Goal: Information Seeking & Learning: Learn about a topic

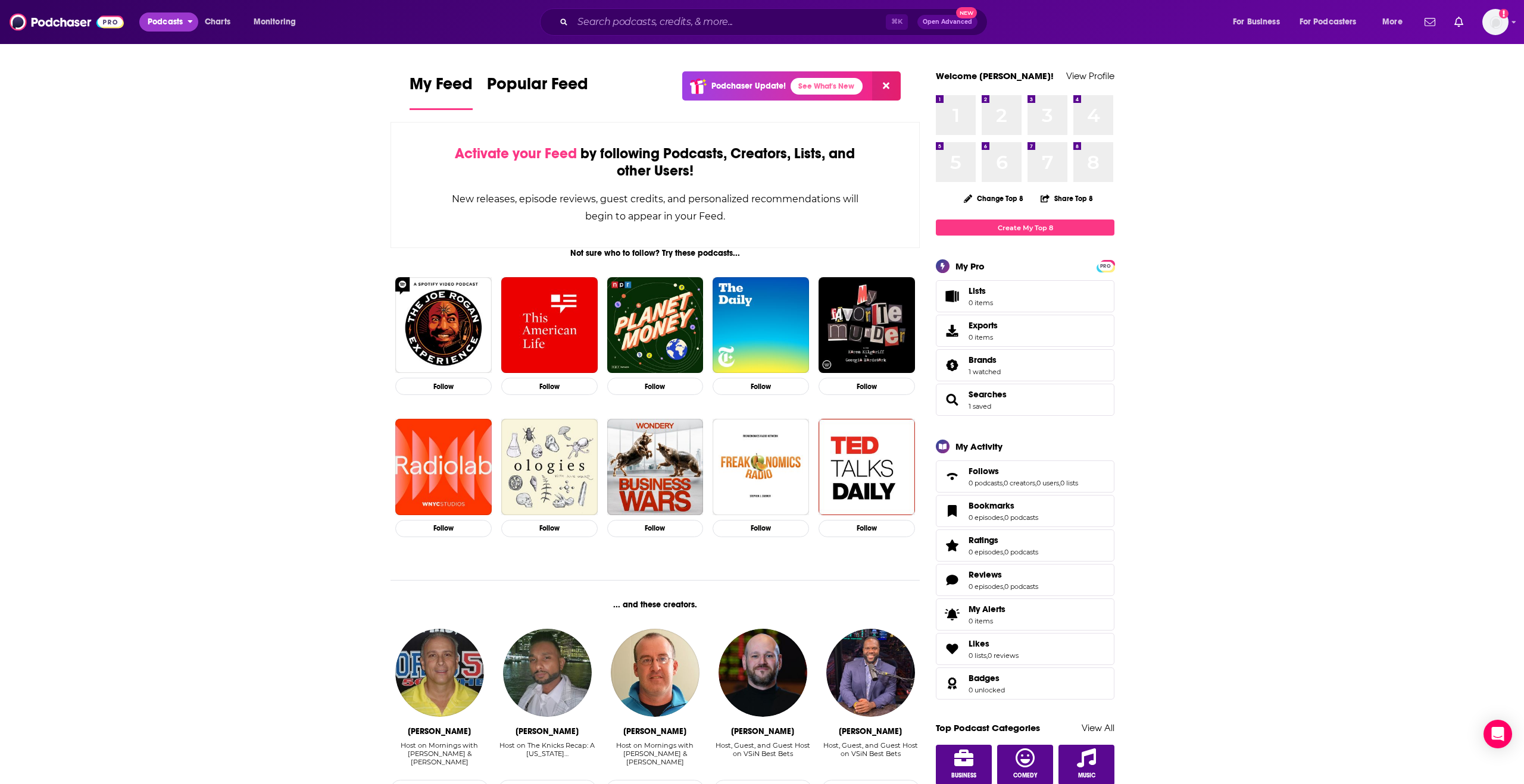
click at [168, 24] on span "Podcasts" at bounding box center [165, 22] width 35 height 17
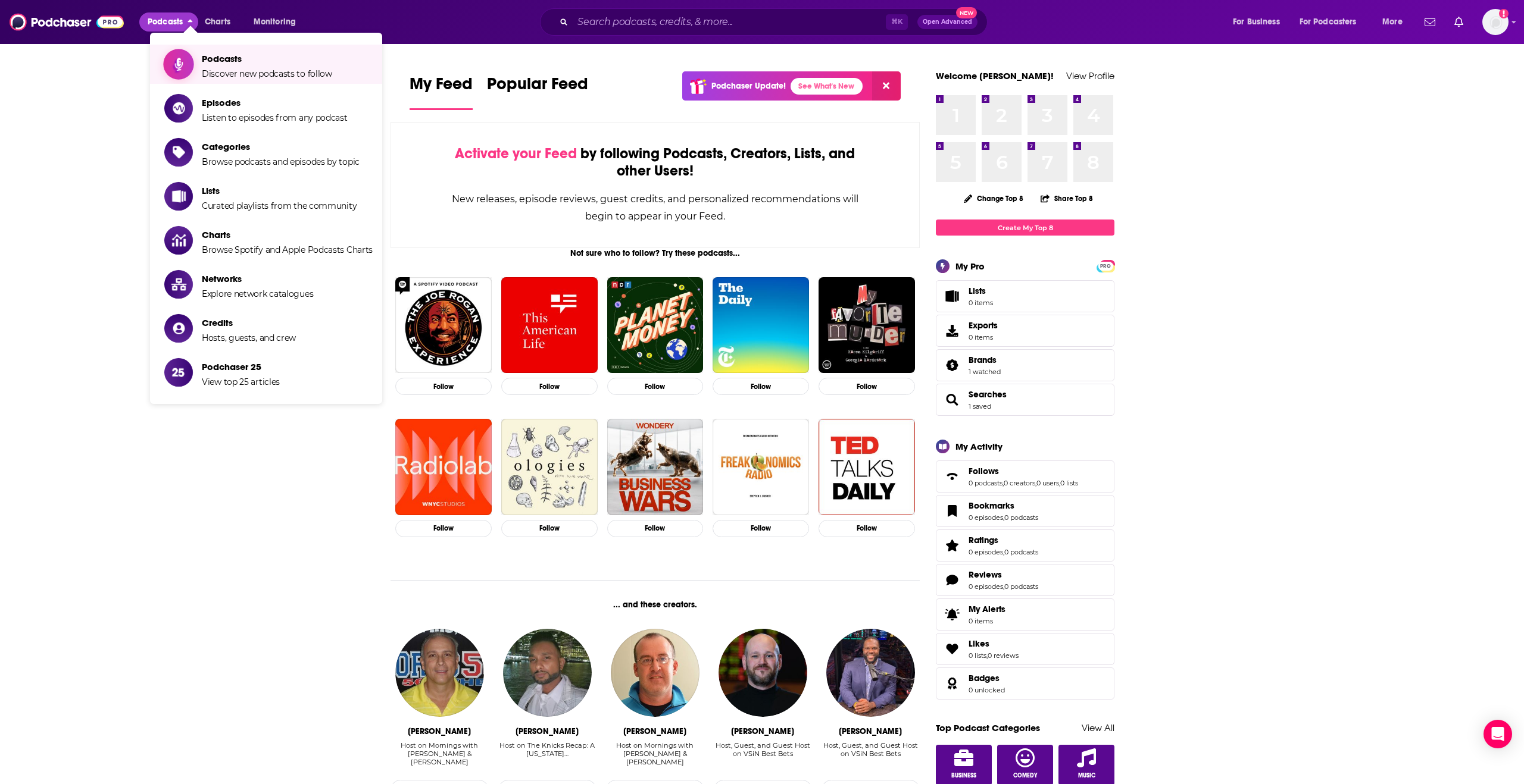
click at [240, 67] on span "Podcasts Discover new podcasts to follow" at bounding box center [267, 64] width 130 height 29
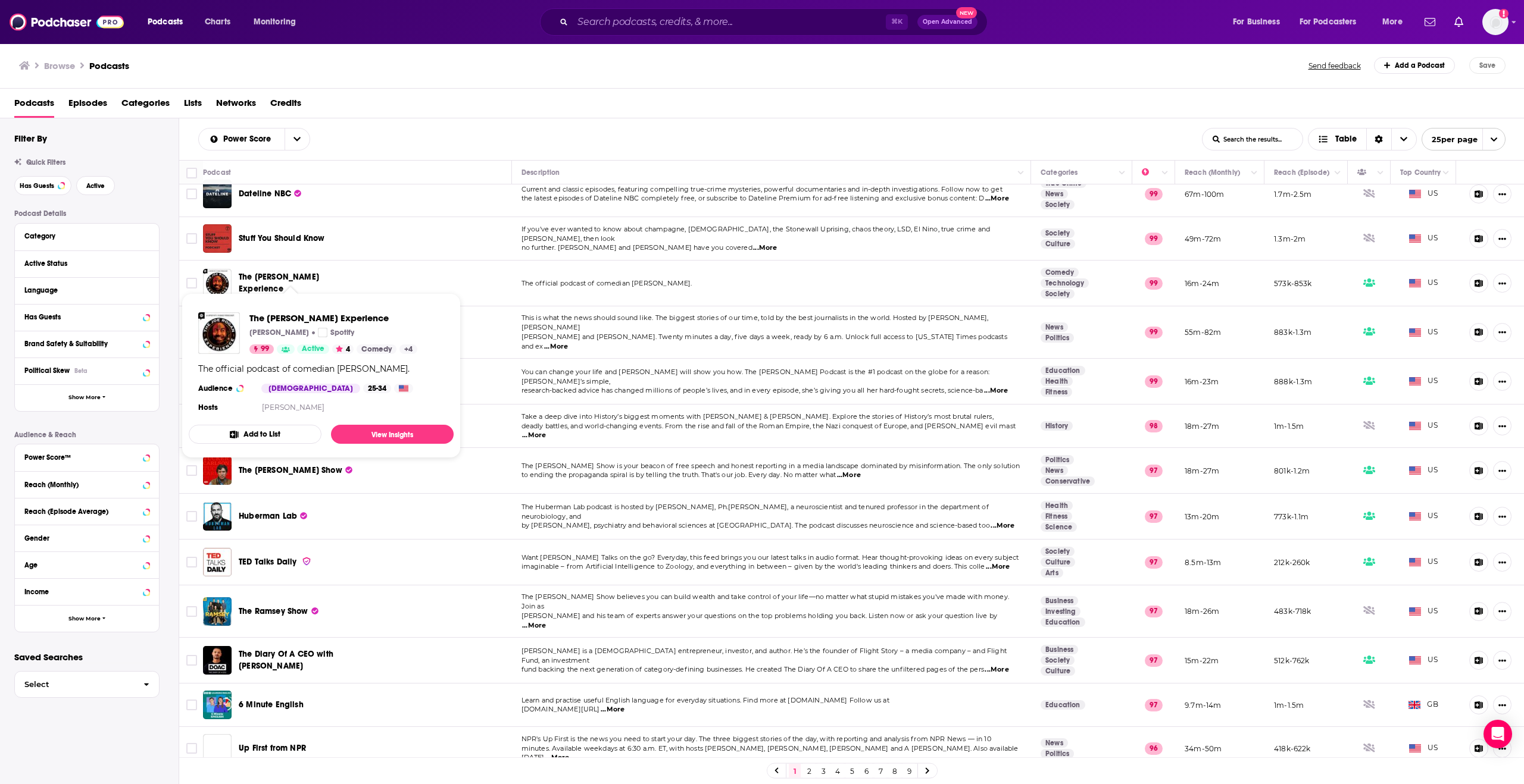
scroll to position [154, 0]
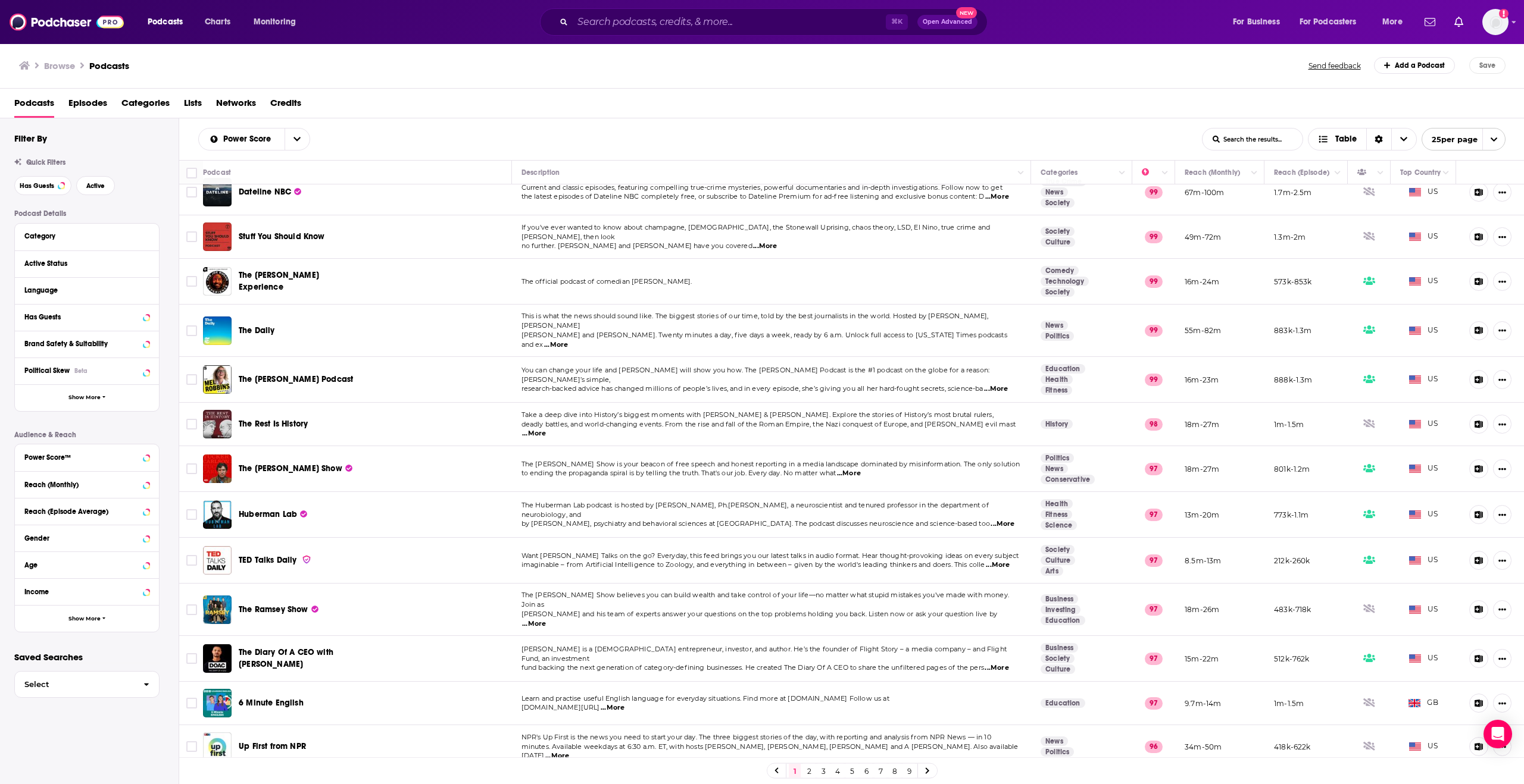
click at [1002, 534] on span "...More" at bounding box center [998, 564] width 24 height 9
click at [278, 534] on span "The Diary Of A CEO with [PERSON_NAME]" at bounding box center [286, 659] width 94 height 22
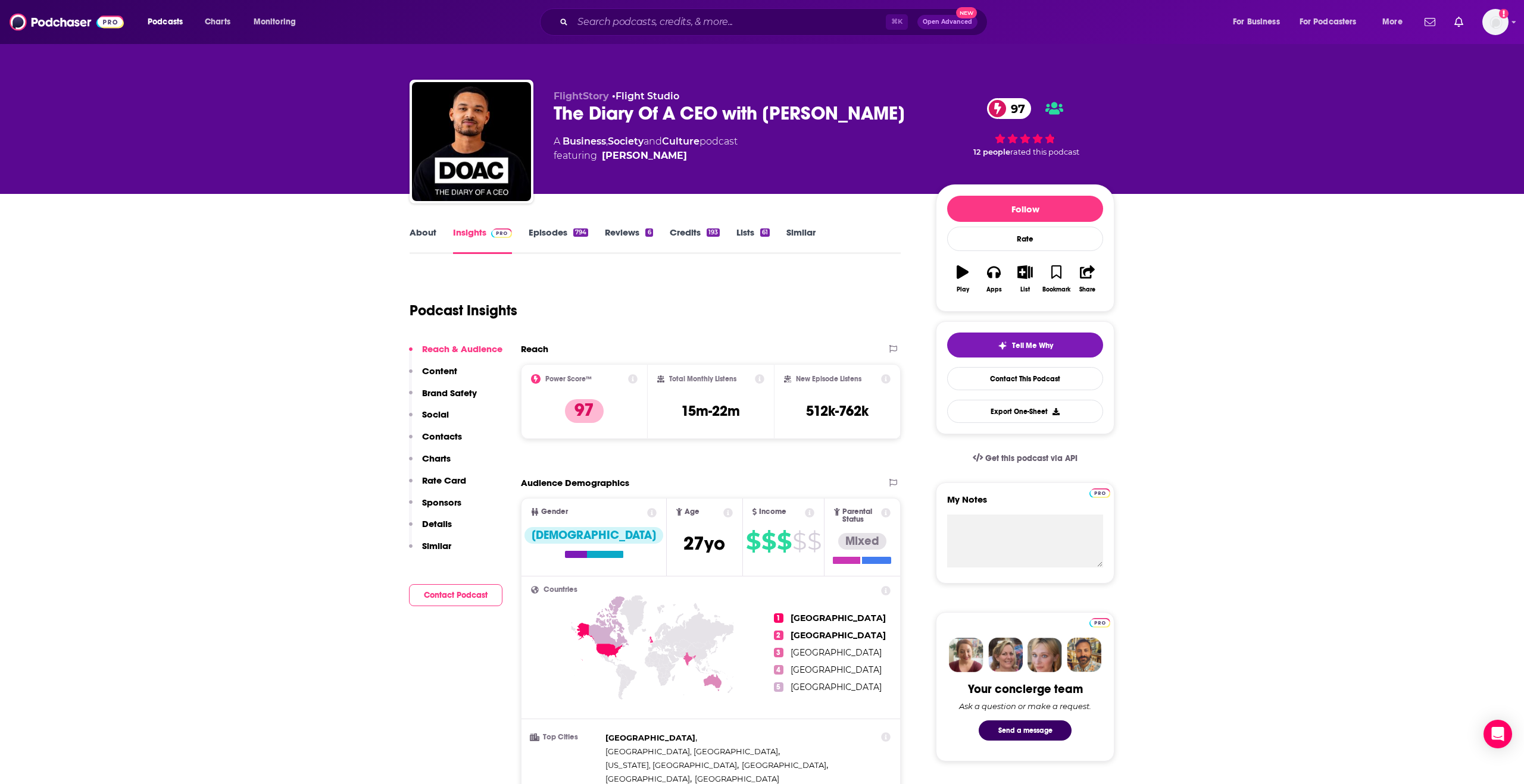
scroll to position [203, 0]
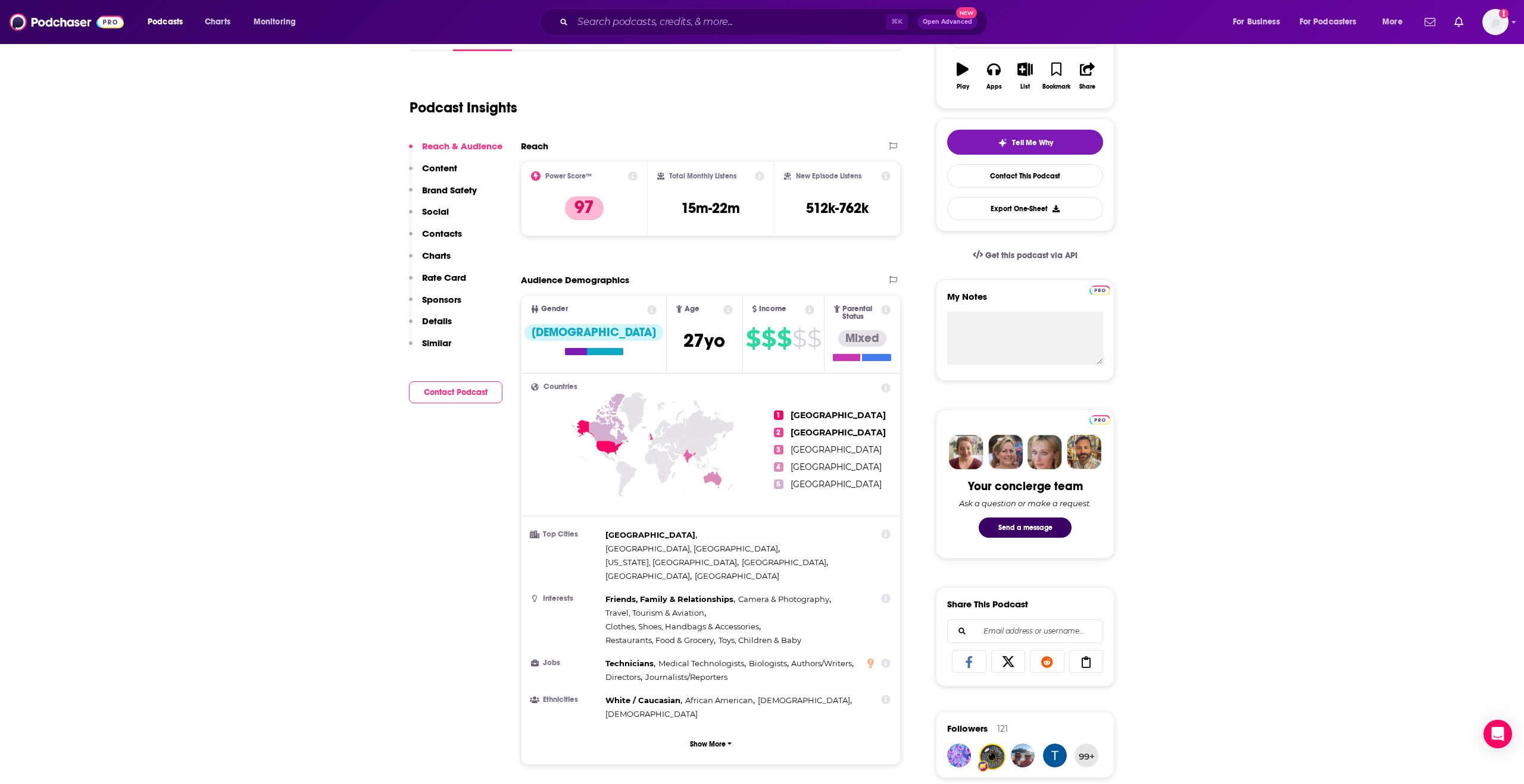
click at [439, 233] on p "Contacts" at bounding box center [442, 233] width 40 height 11
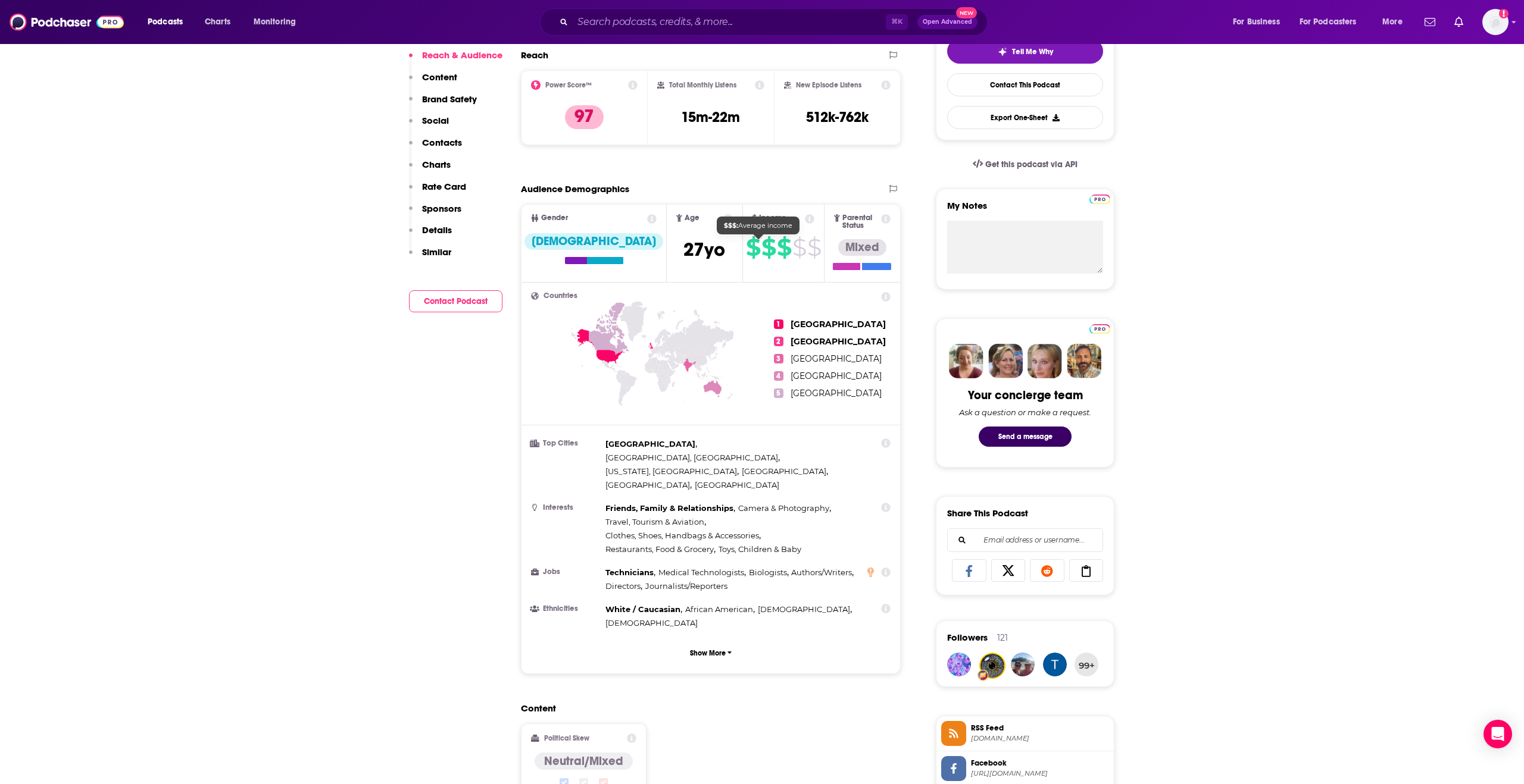
scroll to position [0, 0]
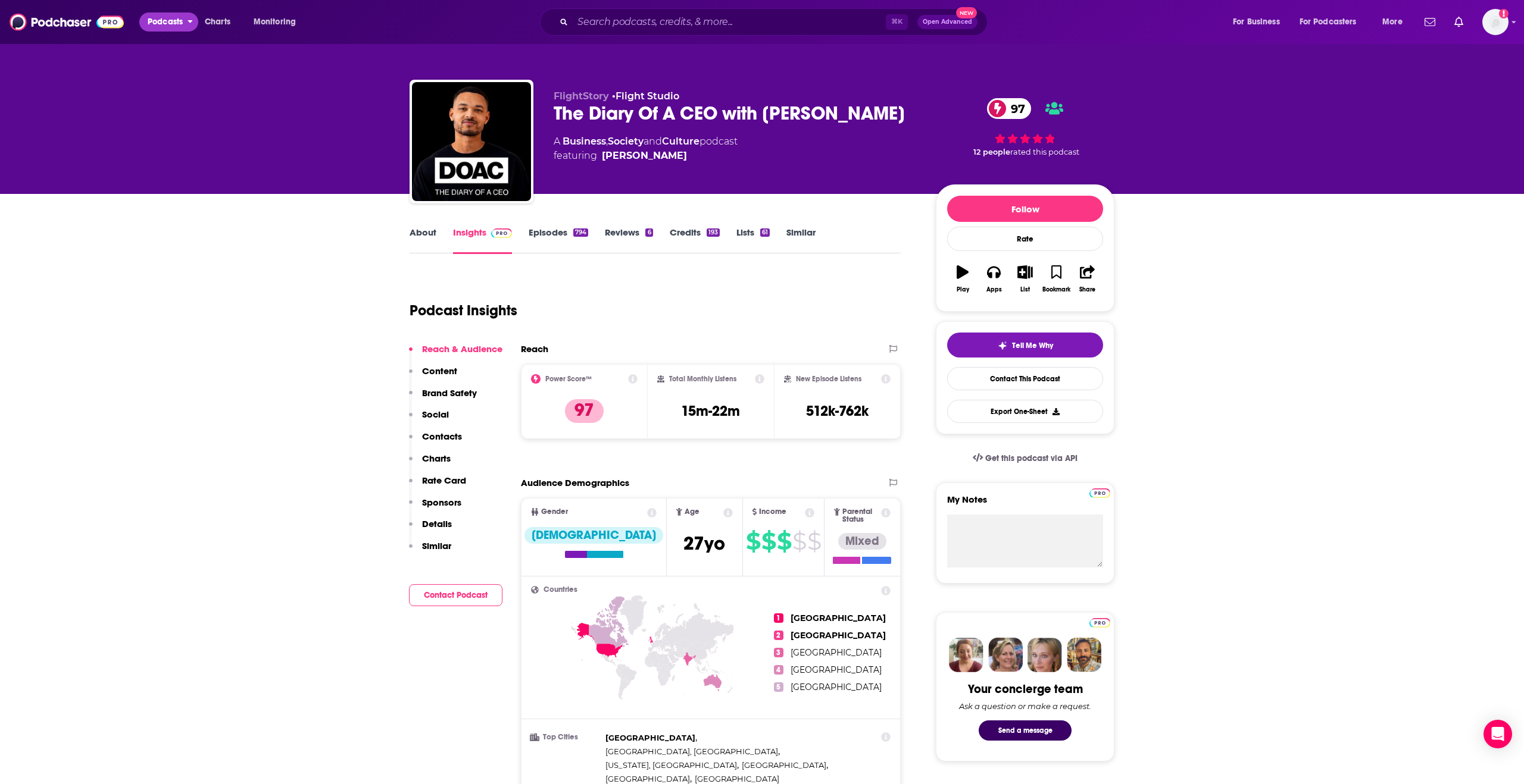
click at [178, 19] on span "Podcasts" at bounding box center [165, 22] width 35 height 17
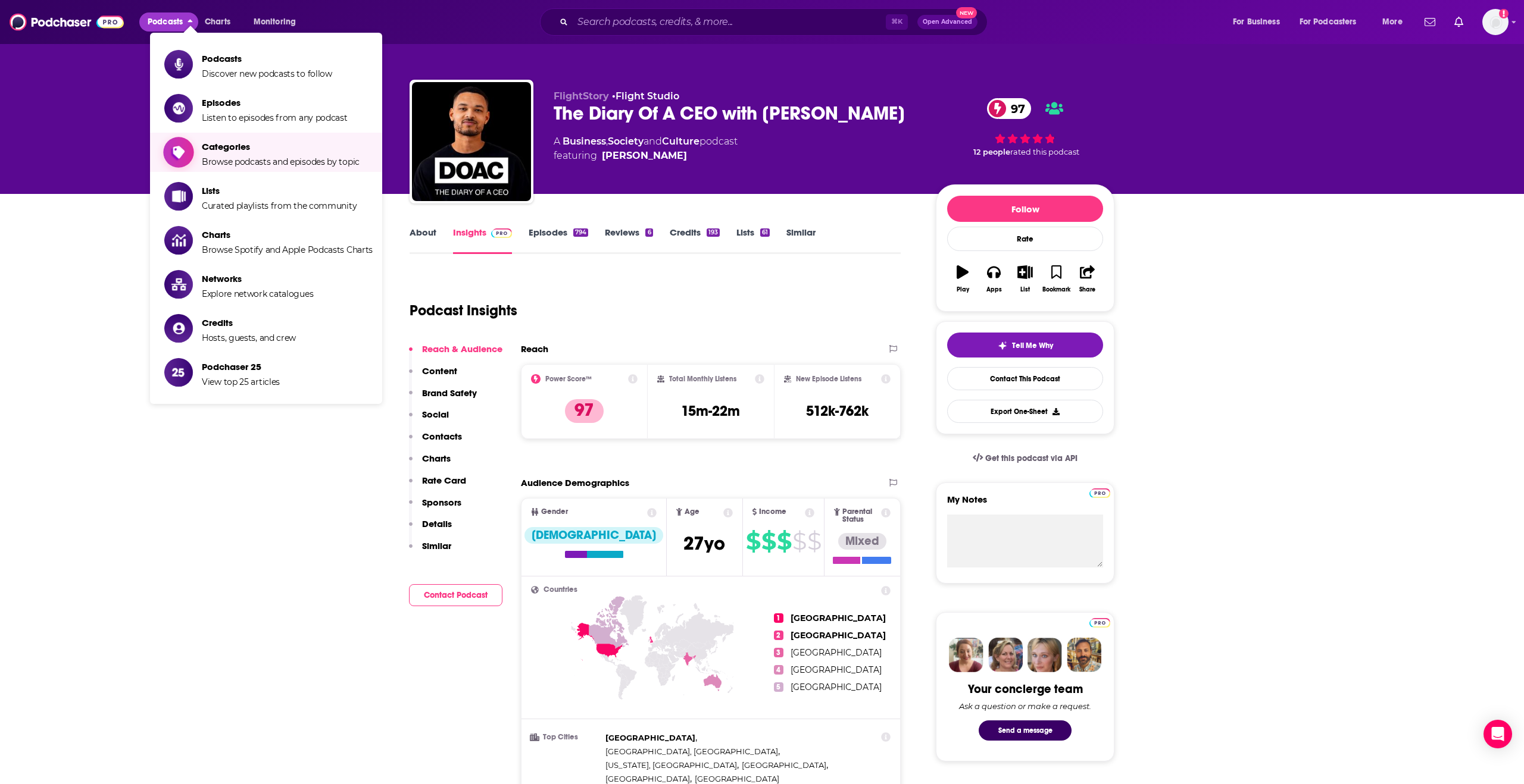
click at [234, 166] on span "Browse podcasts and episodes by topic" at bounding box center [280, 162] width 157 height 11
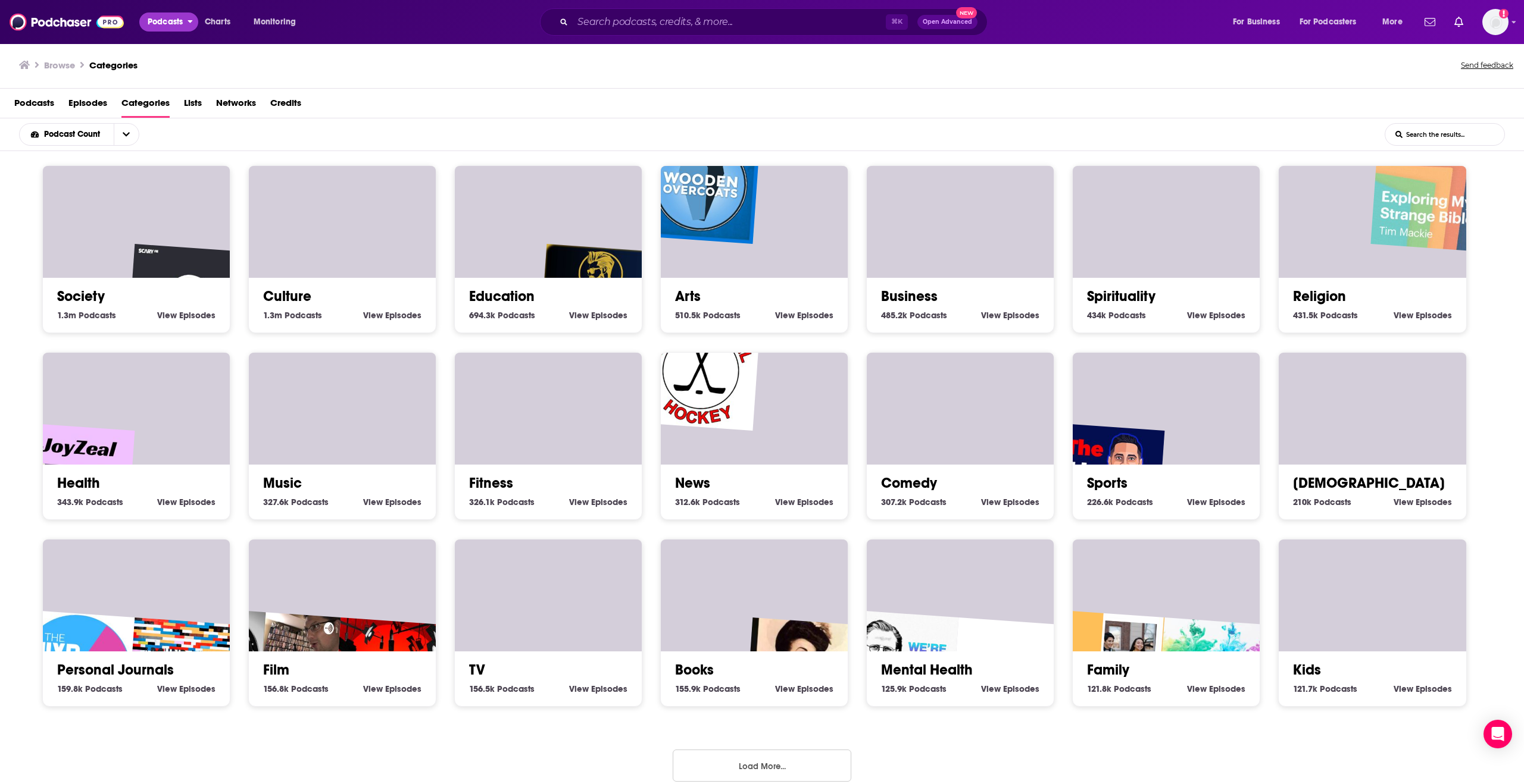
click at [182, 24] on span "Podcasts" at bounding box center [165, 22] width 35 height 17
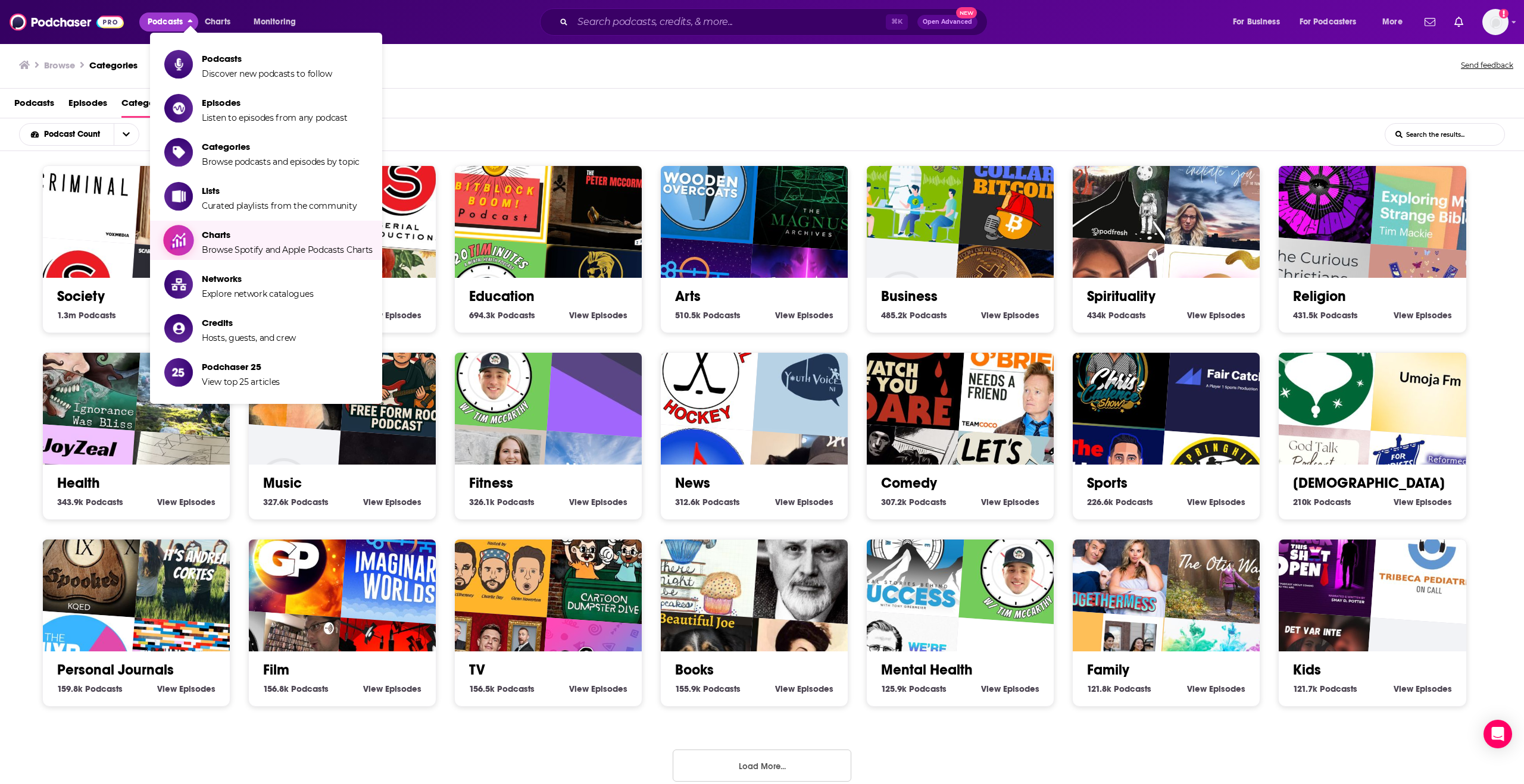
click at [234, 229] on span "Charts" at bounding box center [287, 234] width 171 height 11
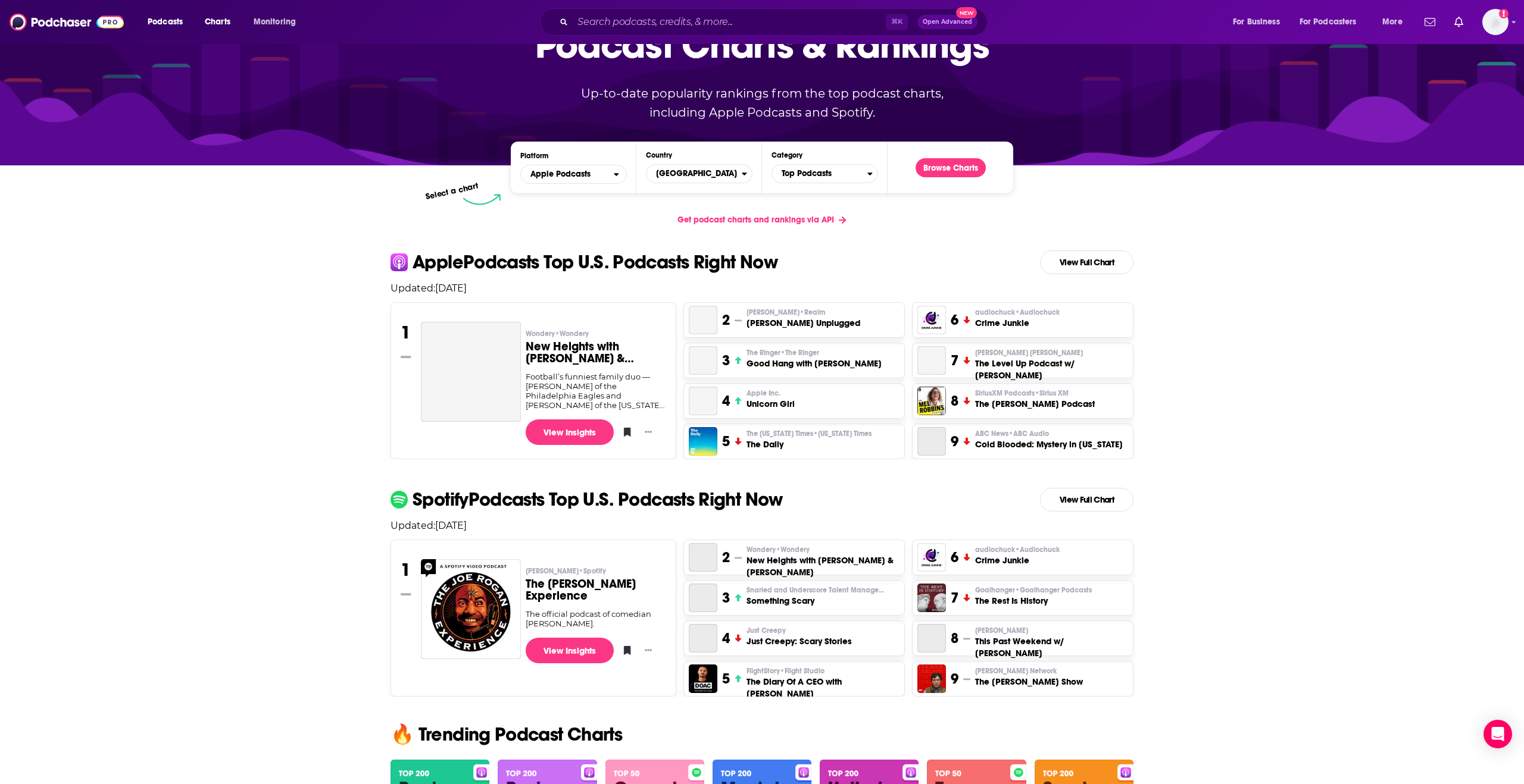
scroll to position [84, 0]
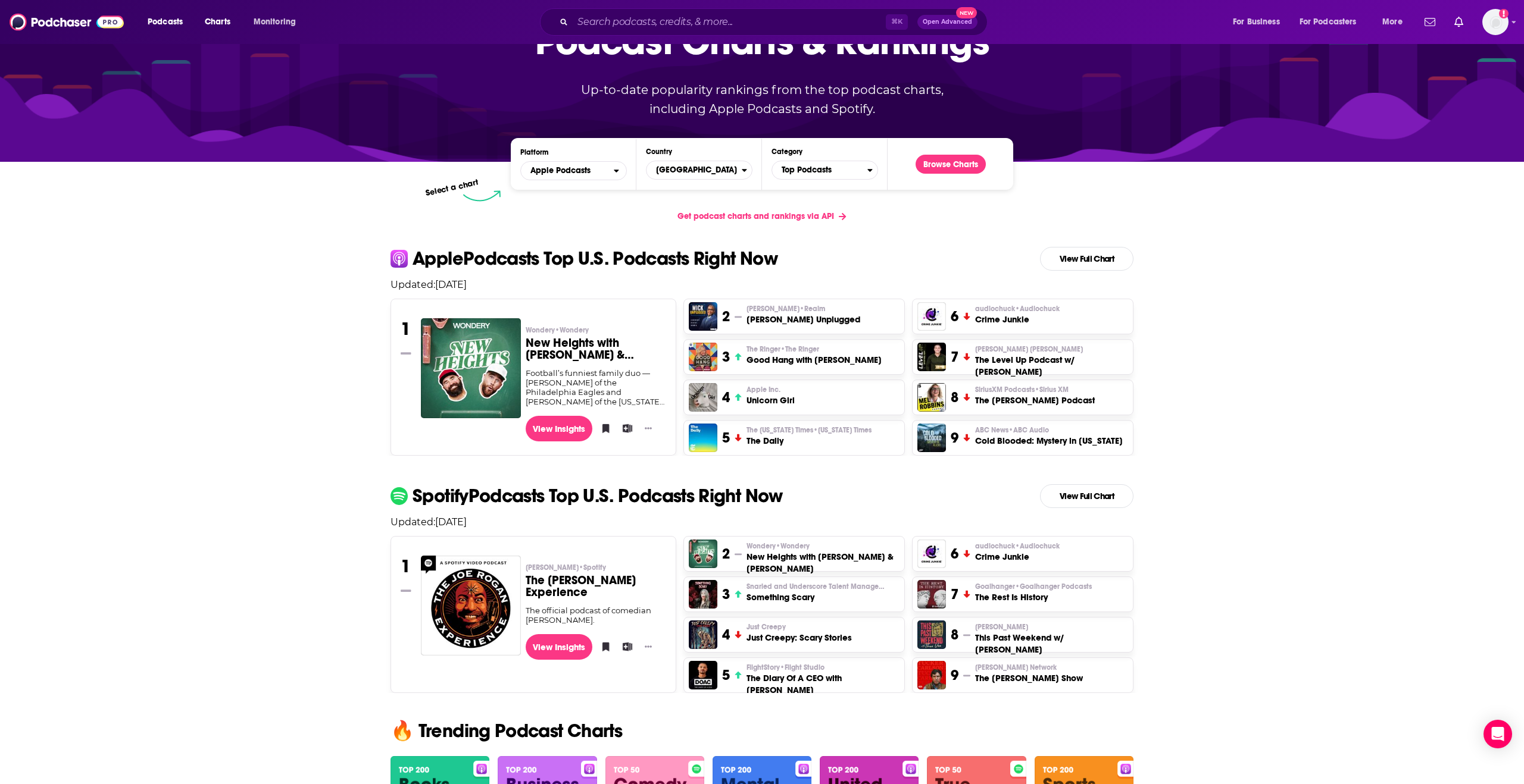
click at [1005, 356] on h3 "The Level Up Podcast w/ [PERSON_NAME]" at bounding box center [1052, 366] width 153 height 24
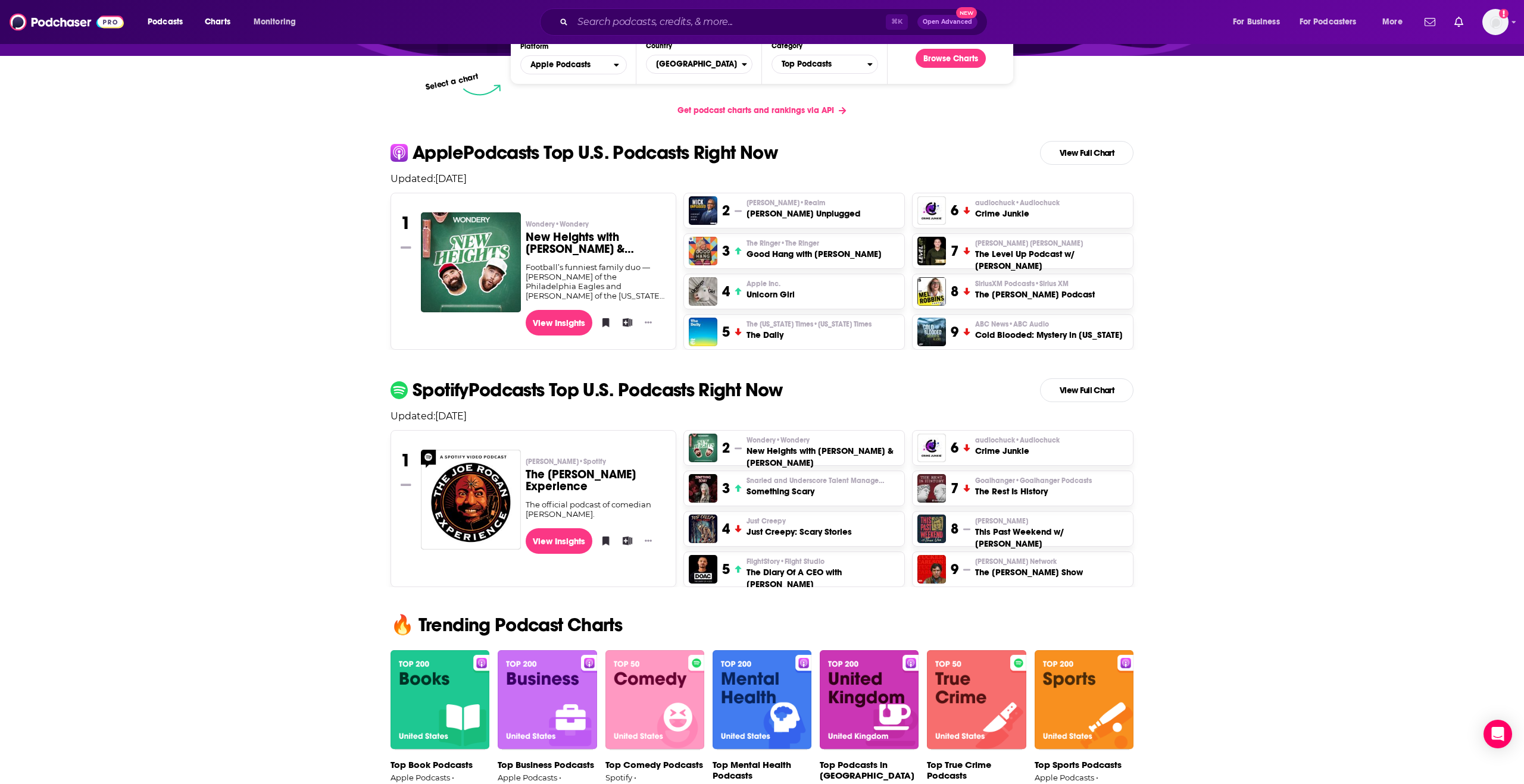
scroll to position [193, 0]
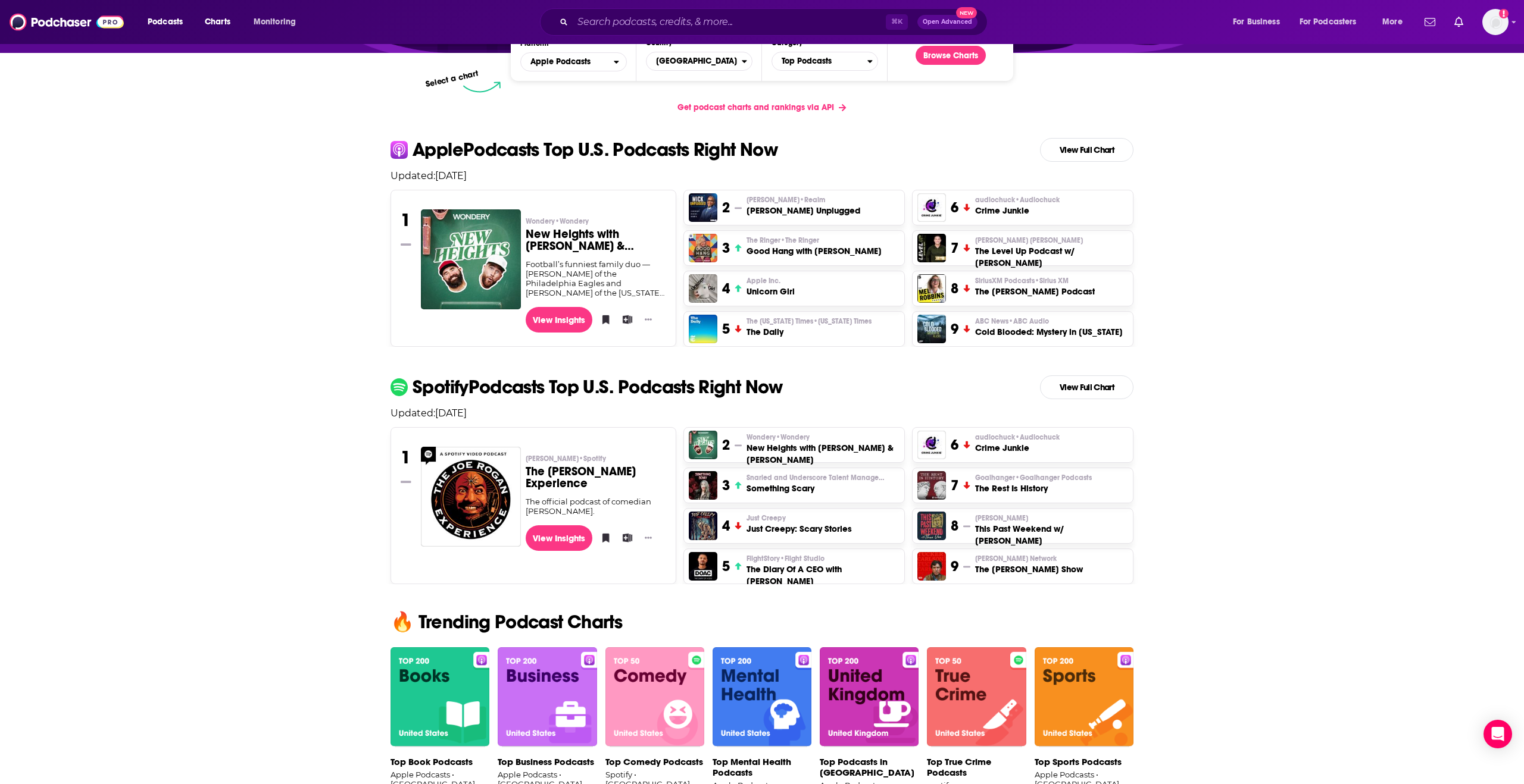
click at [820, 297] on div "4 Apple Inc. Unicorn Girl" at bounding box center [794, 289] width 220 height 34
click at [773, 282] on span "Apple Inc." at bounding box center [763, 280] width 34 height 9
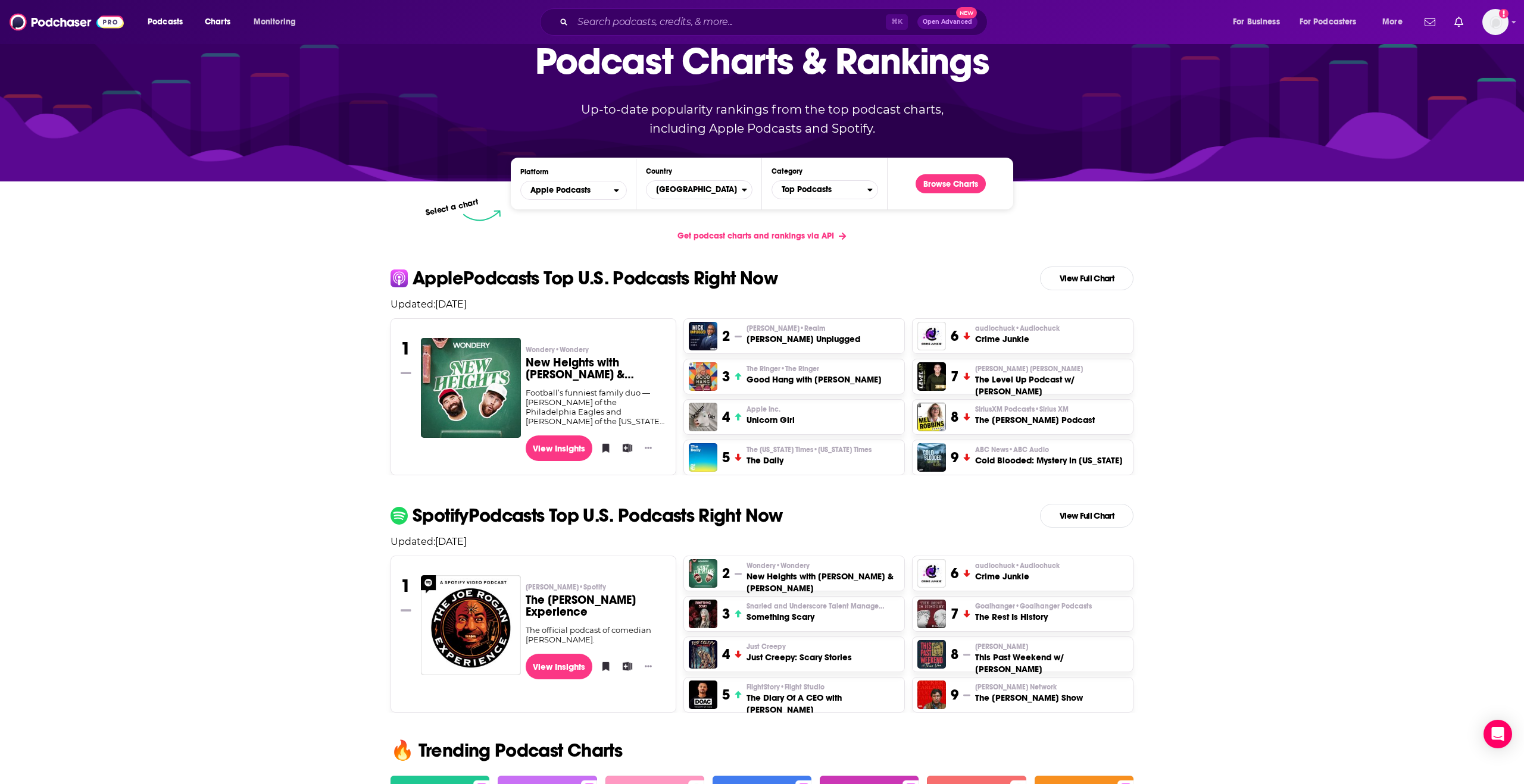
scroll to position [72, 0]
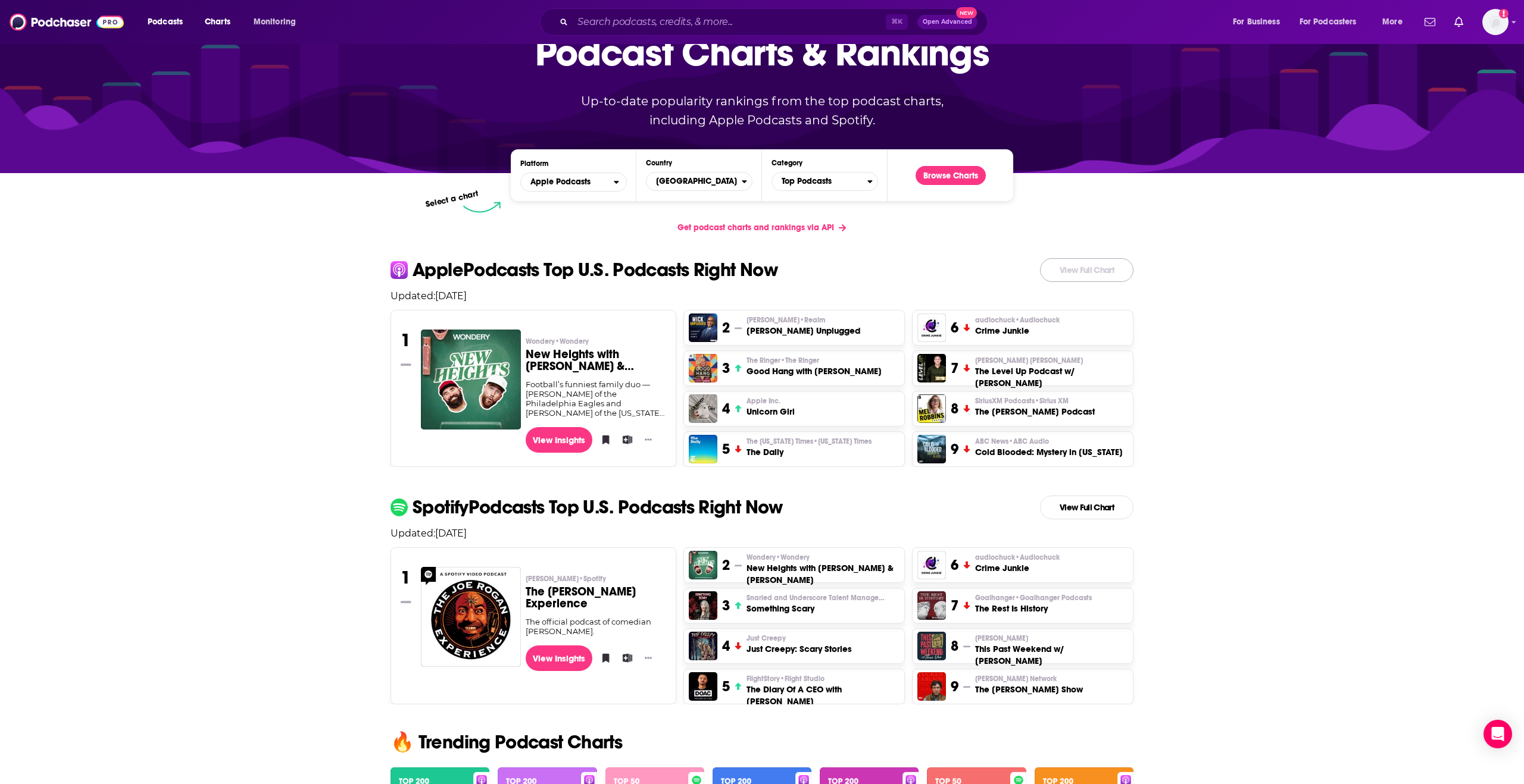
click at [1028, 269] on link "View Full Chart" at bounding box center [1086, 270] width 93 height 24
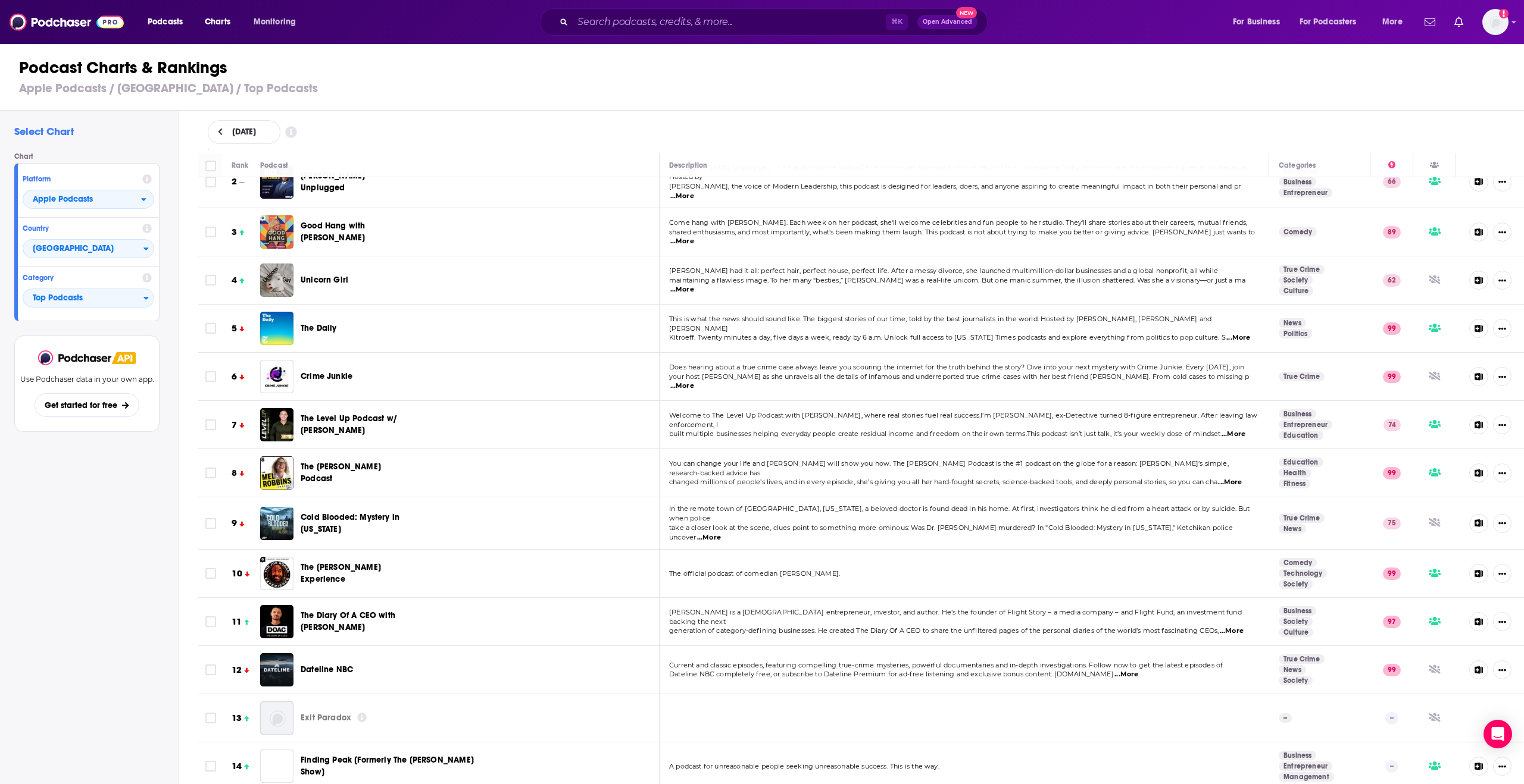
scroll to position [72, 0]
click at [113, 299] on span "Top Podcasts" at bounding box center [83, 299] width 120 height 20
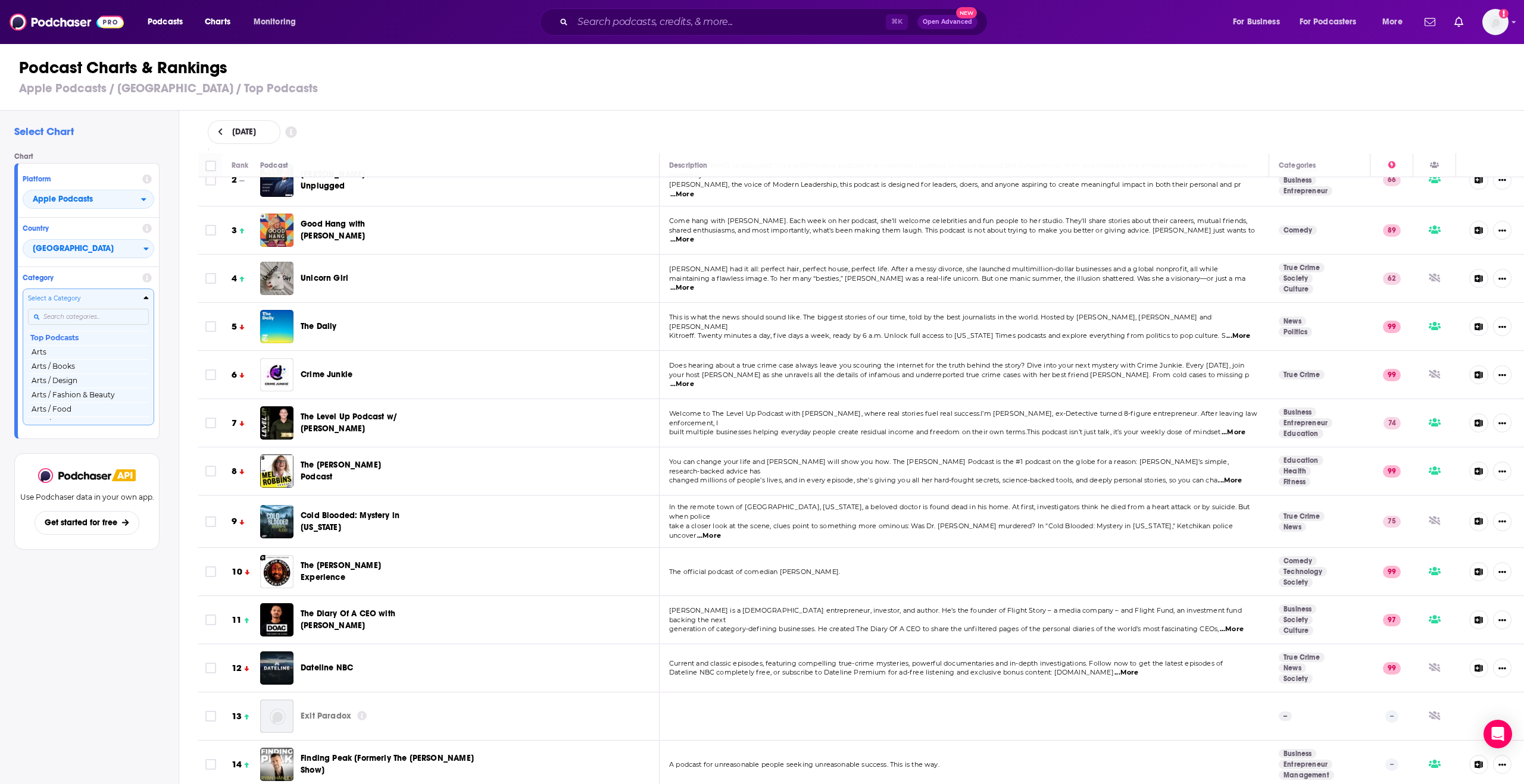
click at [107, 316] on input "Categories" at bounding box center [88, 316] width 121 height 16
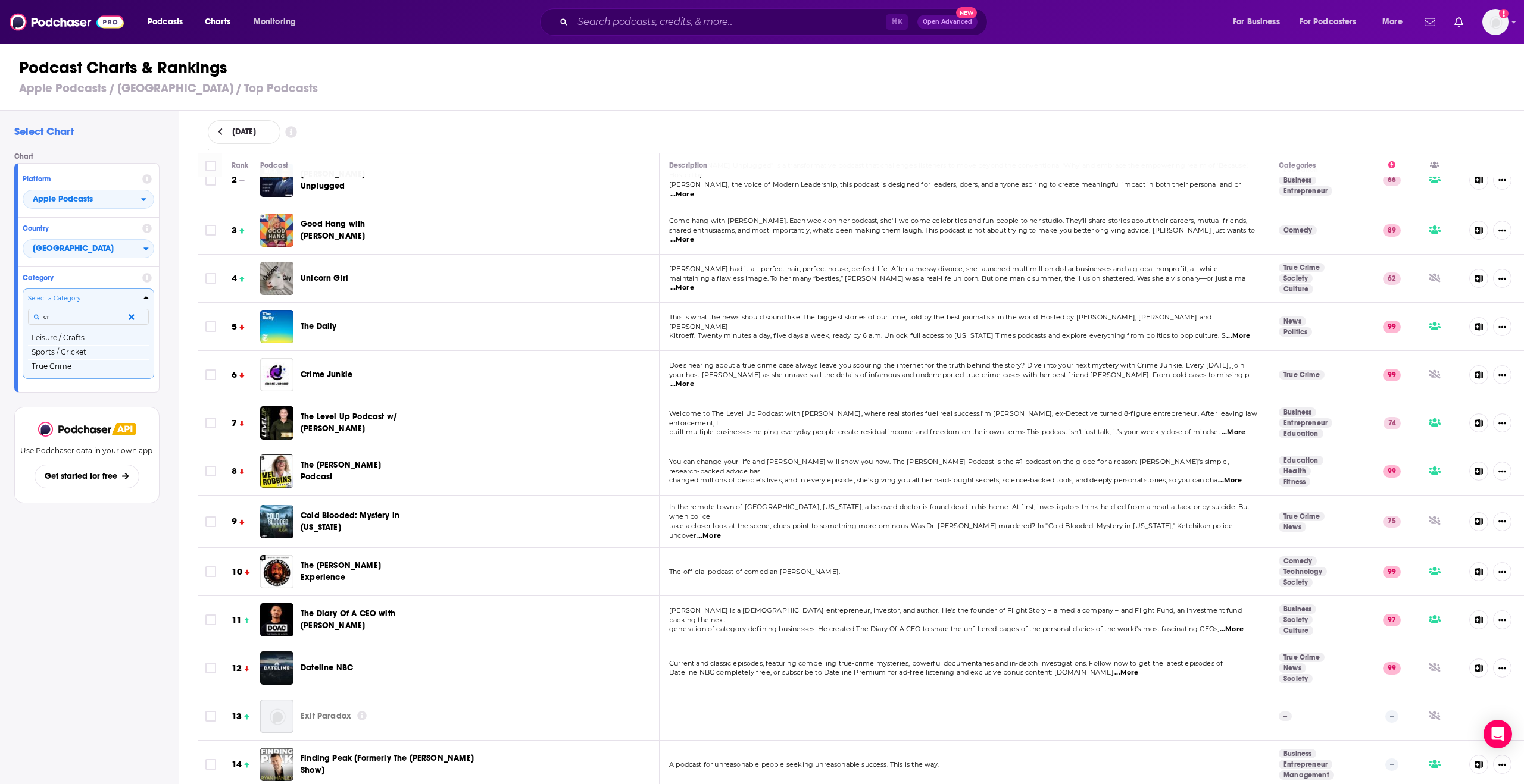
type input "c"
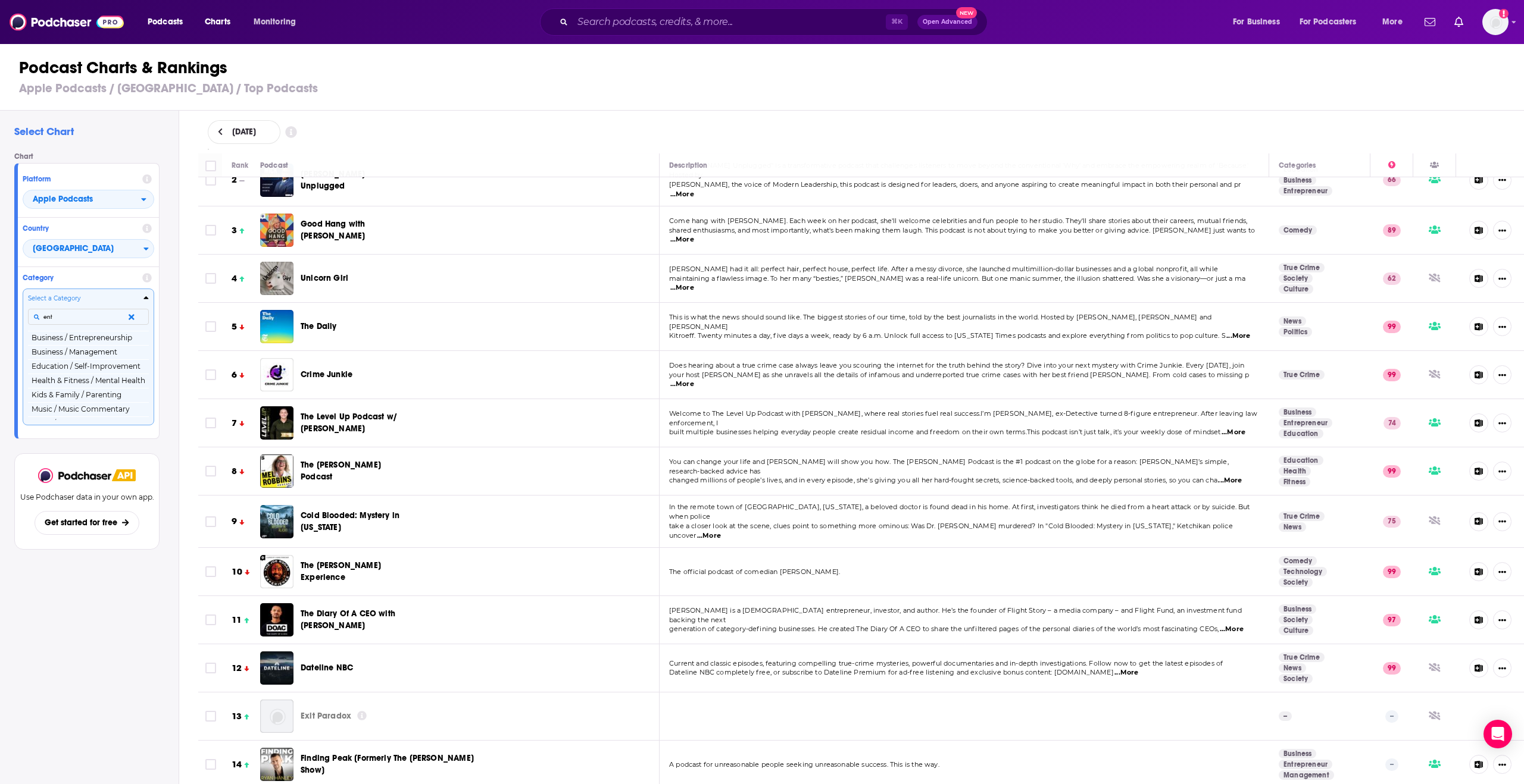
type input "entr"
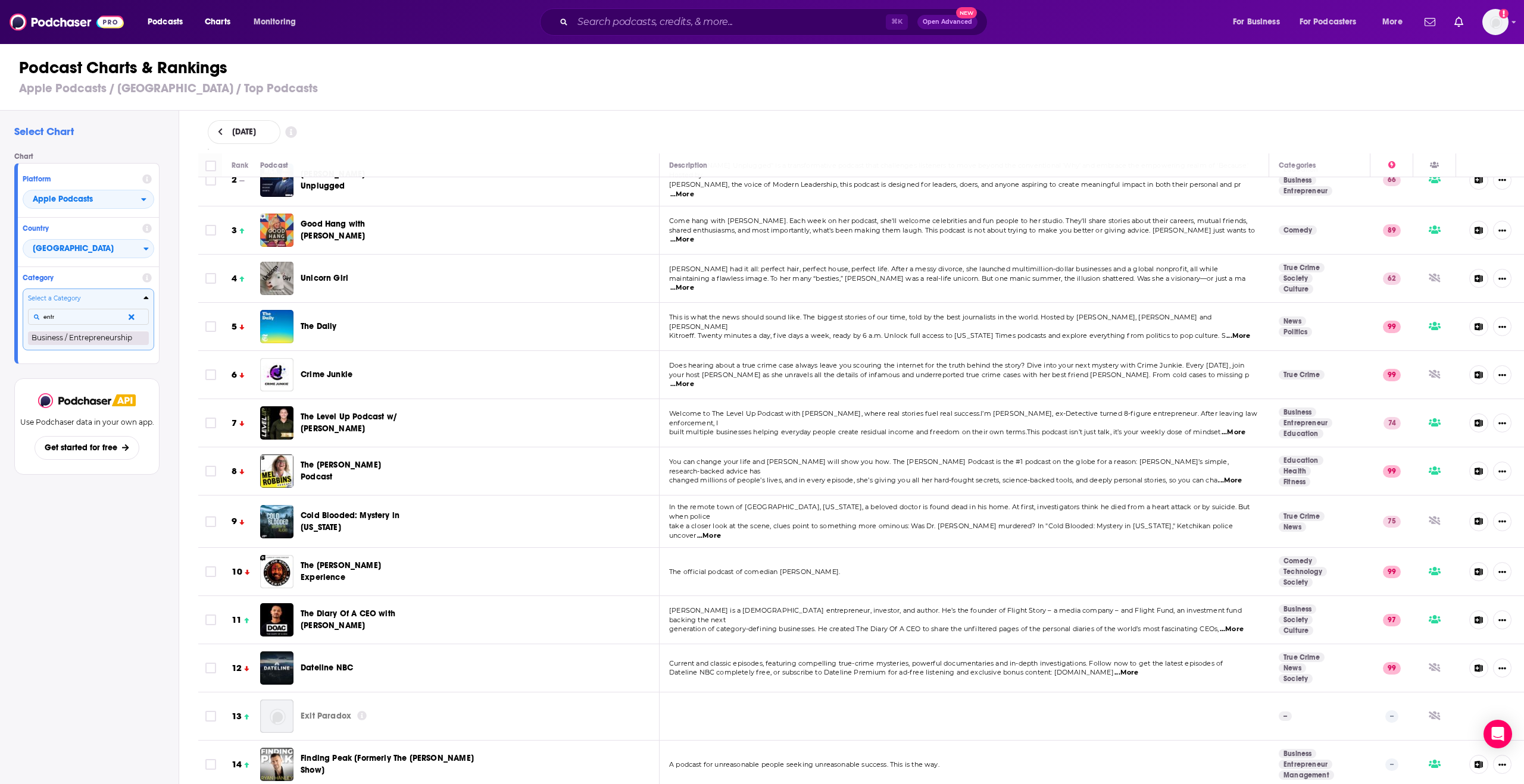
click at [74, 337] on button "Business / Entrepreneurship" at bounding box center [88, 337] width 121 height 14
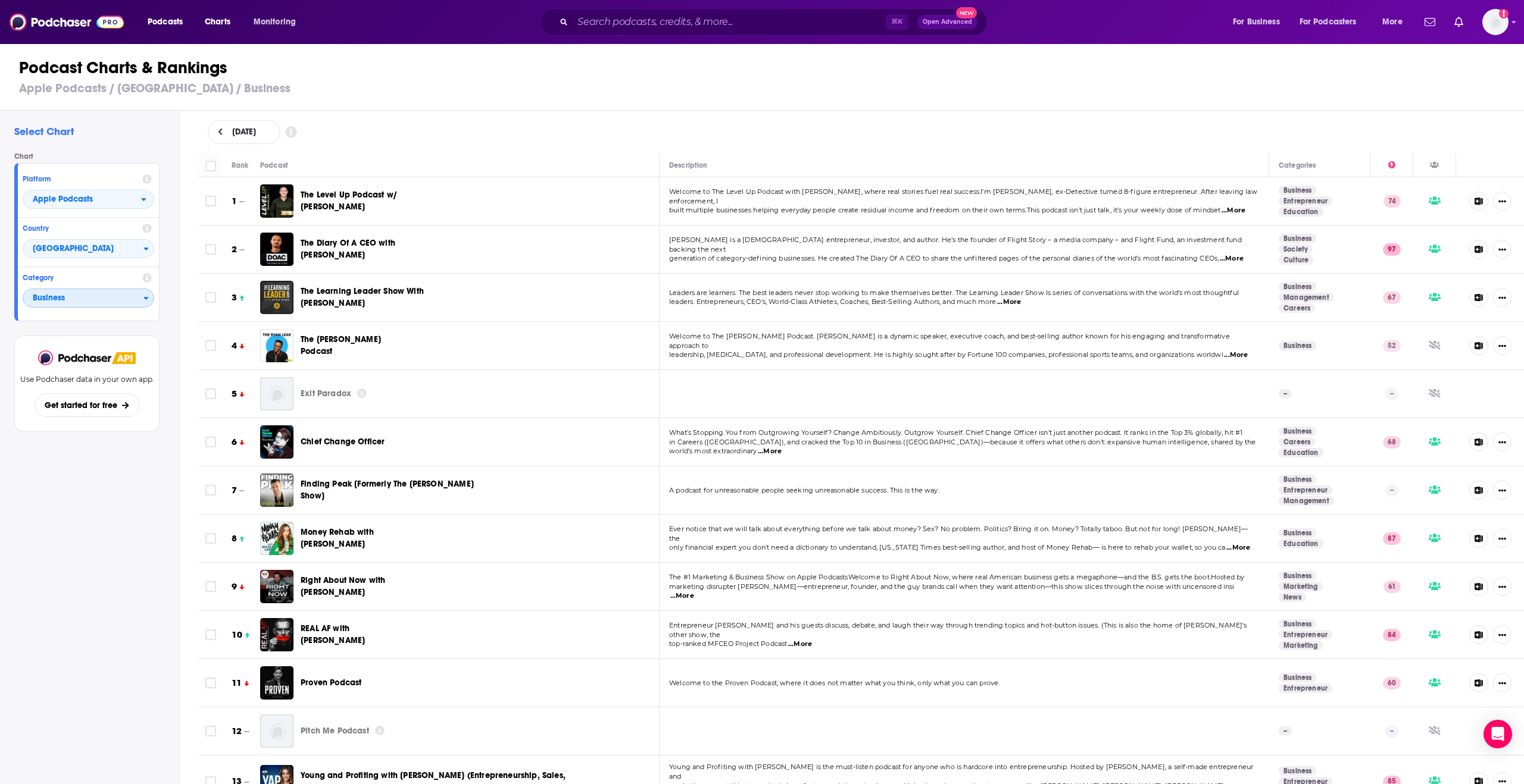
click at [72, 303] on span "Business" at bounding box center [83, 299] width 120 height 20
click at [91, 277] on h4 "Category" at bounding box center [80, 278] width 115 height 8
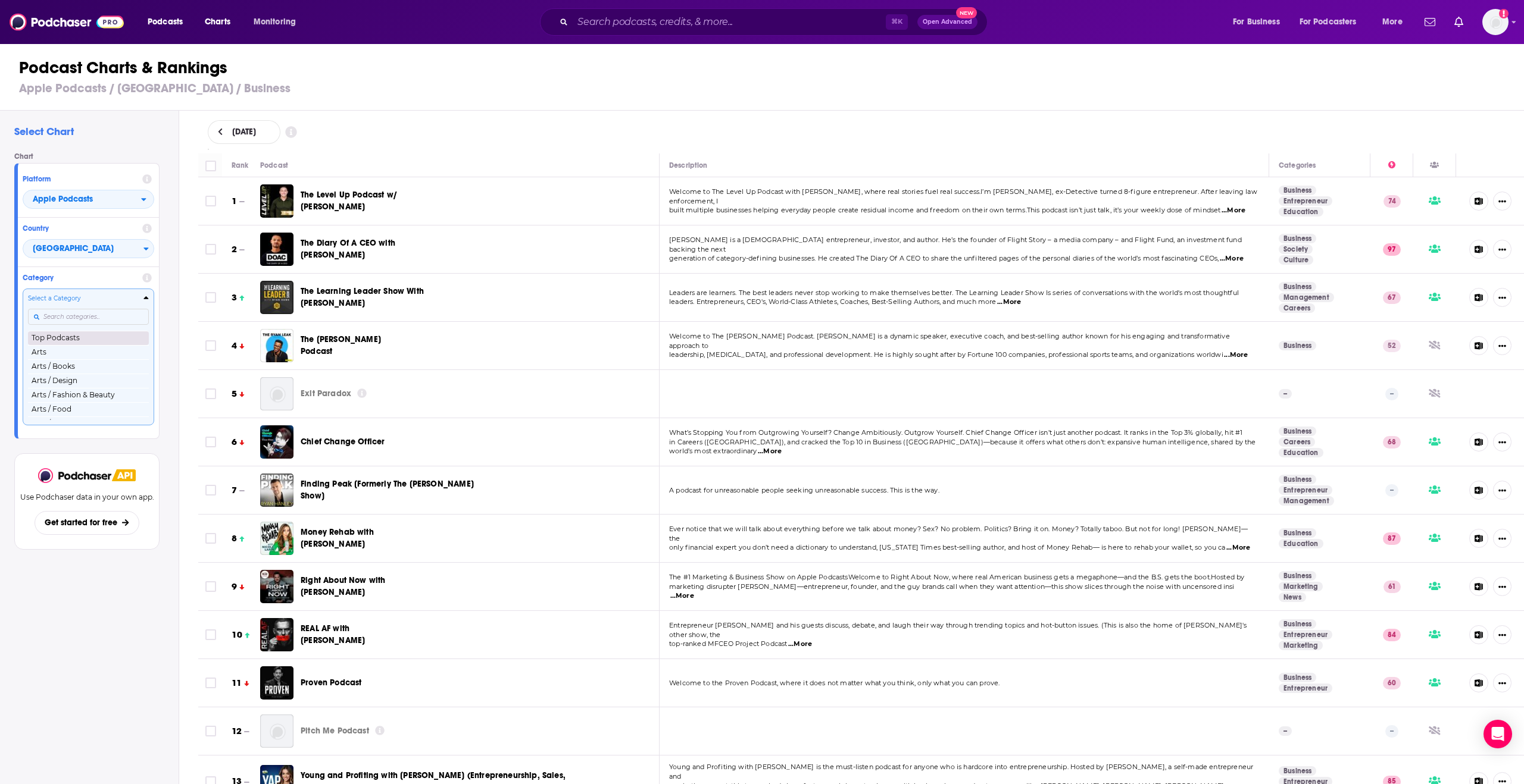
click at [72, 340] on button "Top Podcasts" at bounding box center [88, 337] width 121 height 14
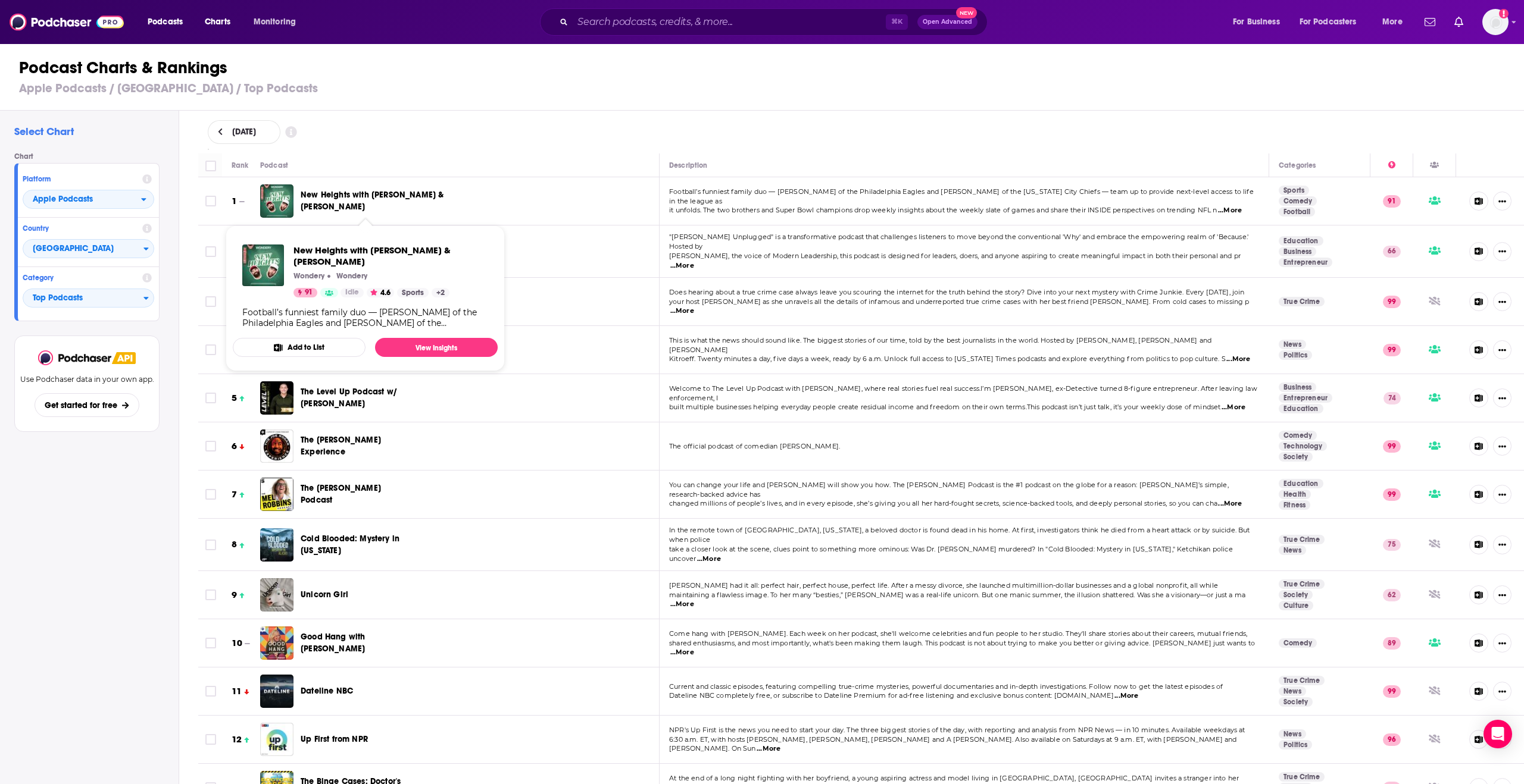
click at [619, 360] on td "The Daily" at bounding box center [459, 350] width 400 height 48
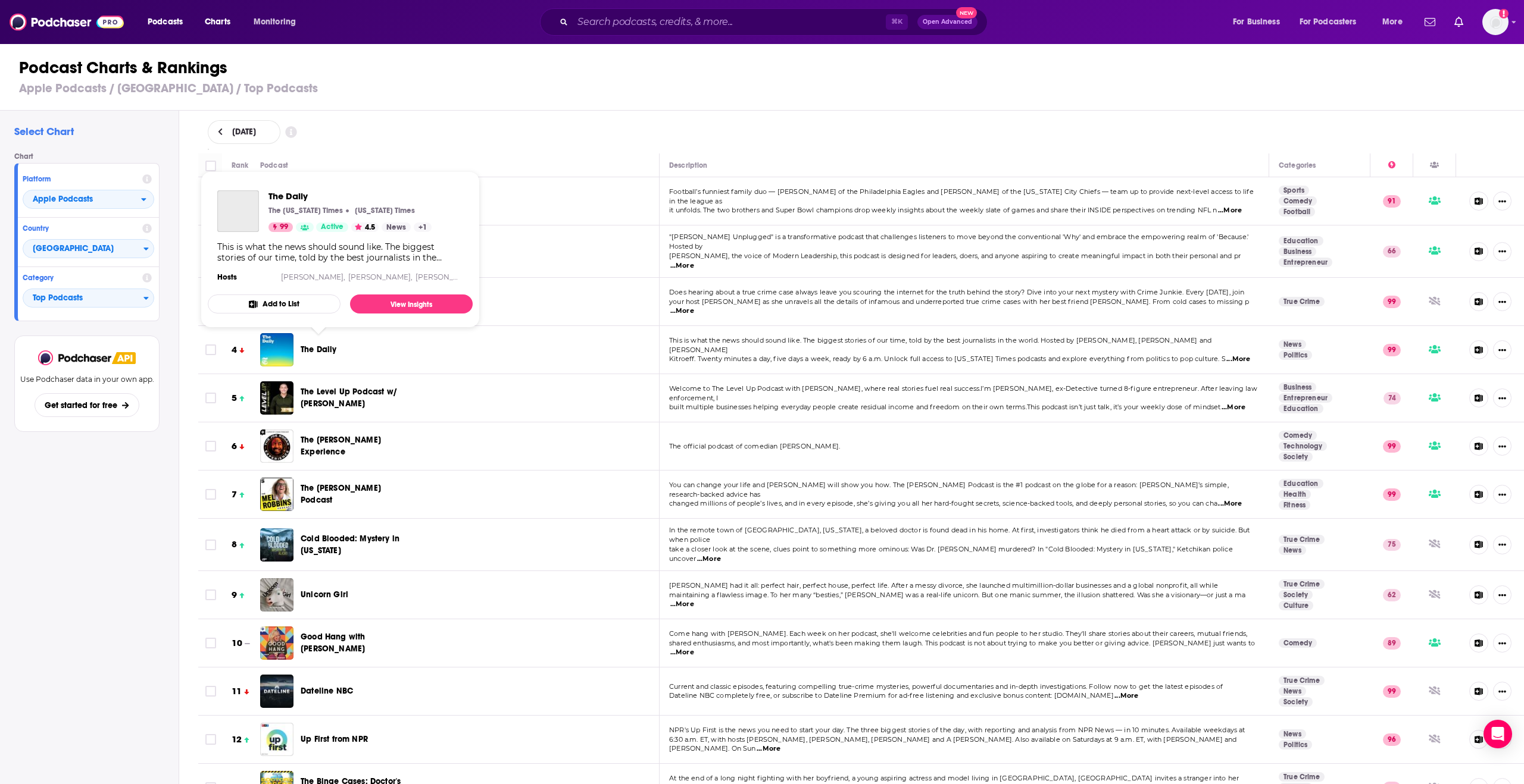
click at [312, 345] on span "The Daily" at bounding box center [318, 350] width 36 height 10
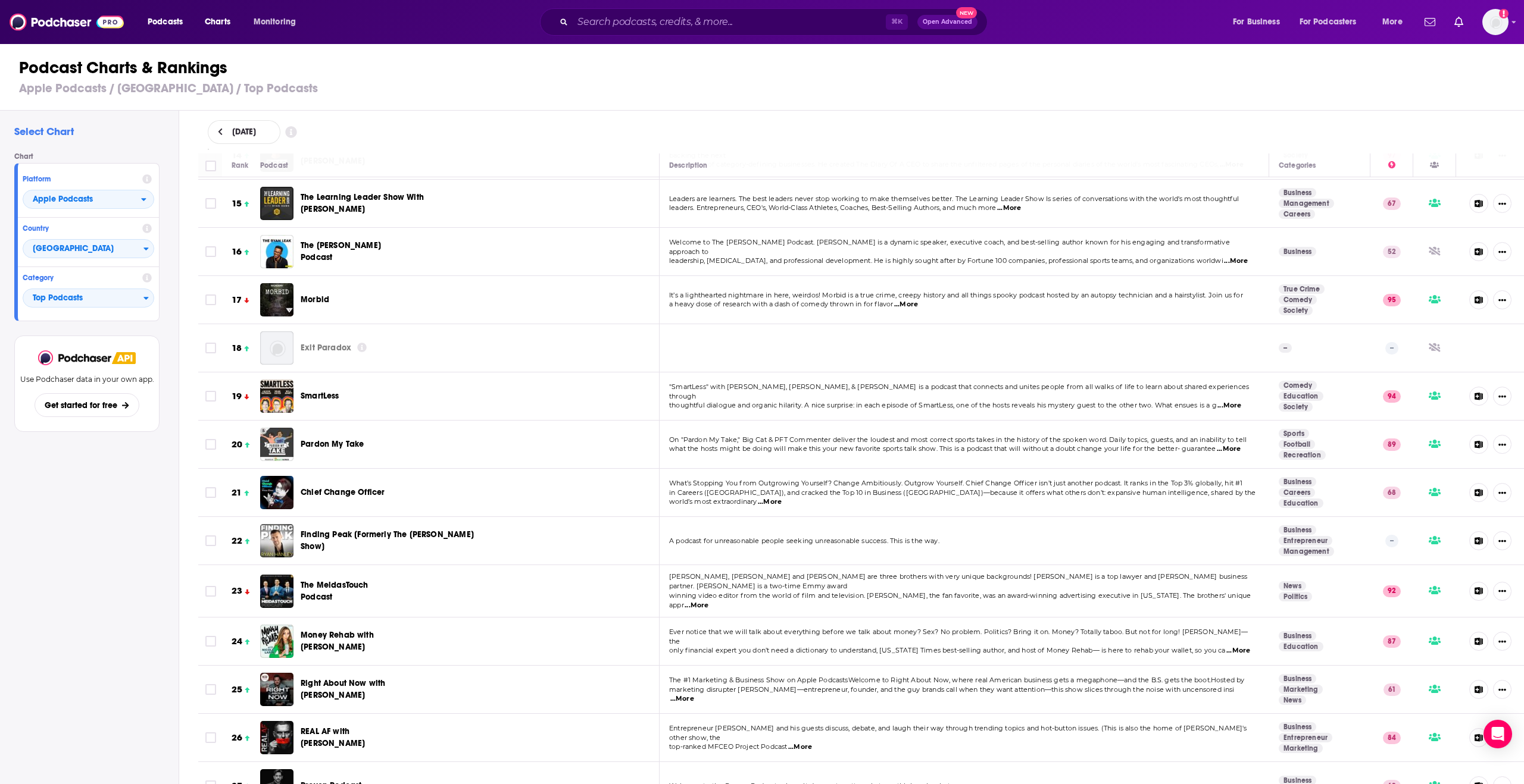
scroll to position [681, 0]
drag, startPoint x: 375, startPoint y: 447, endPoint x: 354, endPoint y: 446, distance: 21.0
click at [375, 447] on div "Pardon My Take" at bounding box center [352, 444] width 104 height 34
click at [658, 105] on div "Podcast Charts & Rankings Apple Podcasts / [GEOGRAPHIC_DATA] / Top Podcasts" at bounding box center [767, 77] width 1534 height 68
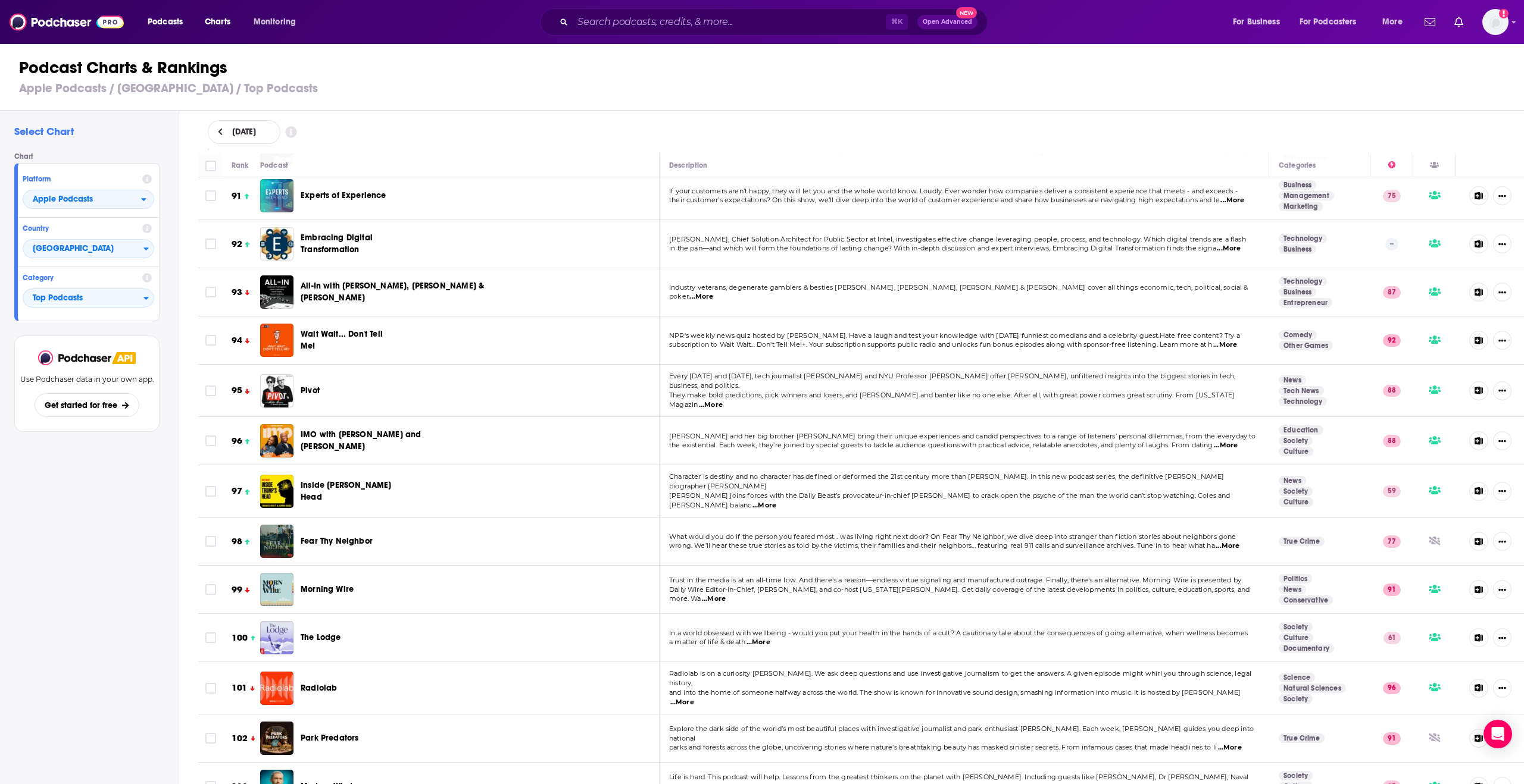
scroll to position [7726, 0]
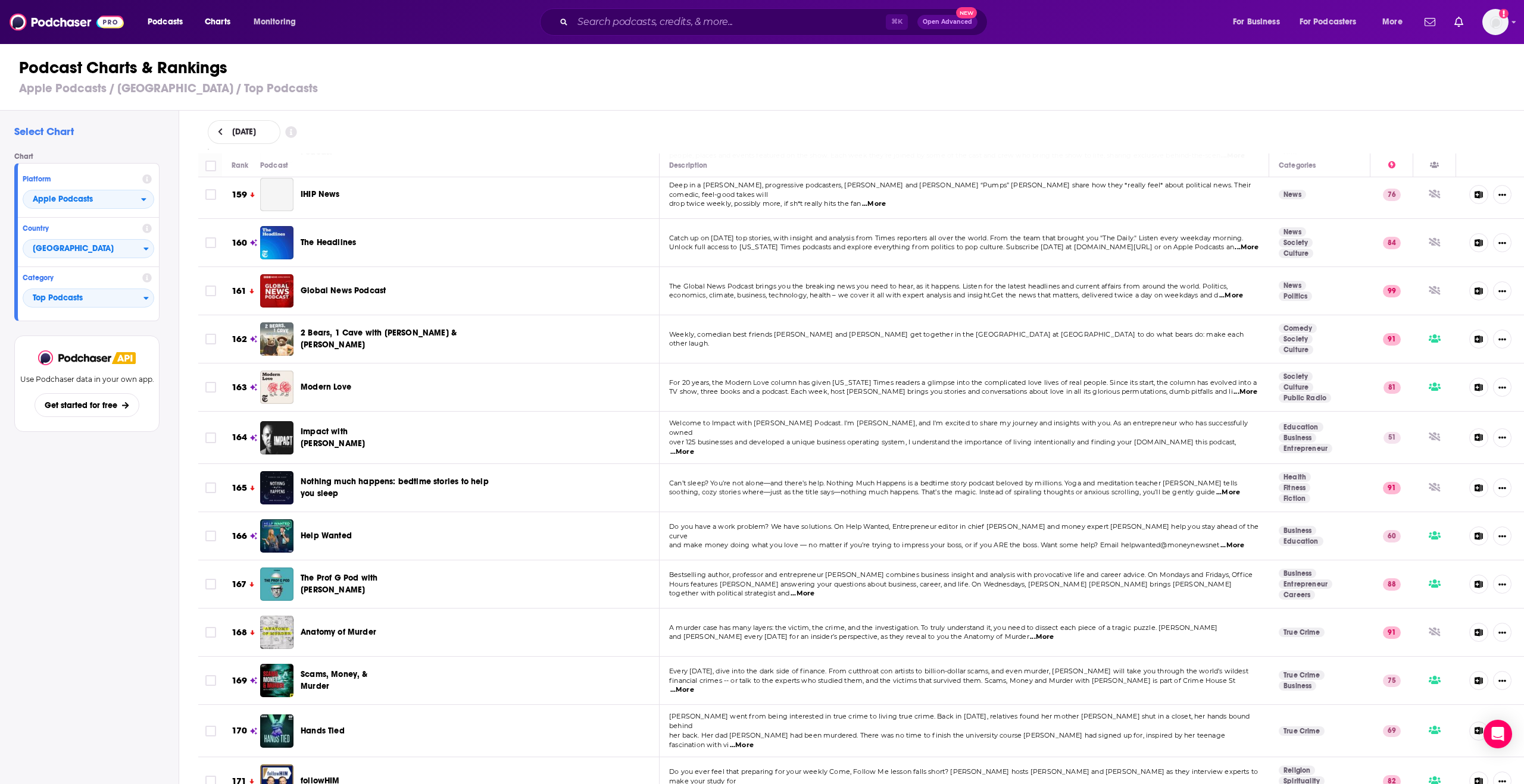
click at [305, 534] on span "The Prof G Pod with [PERSON_NAME]" at bounding box center [338, 584] width 77 height 22
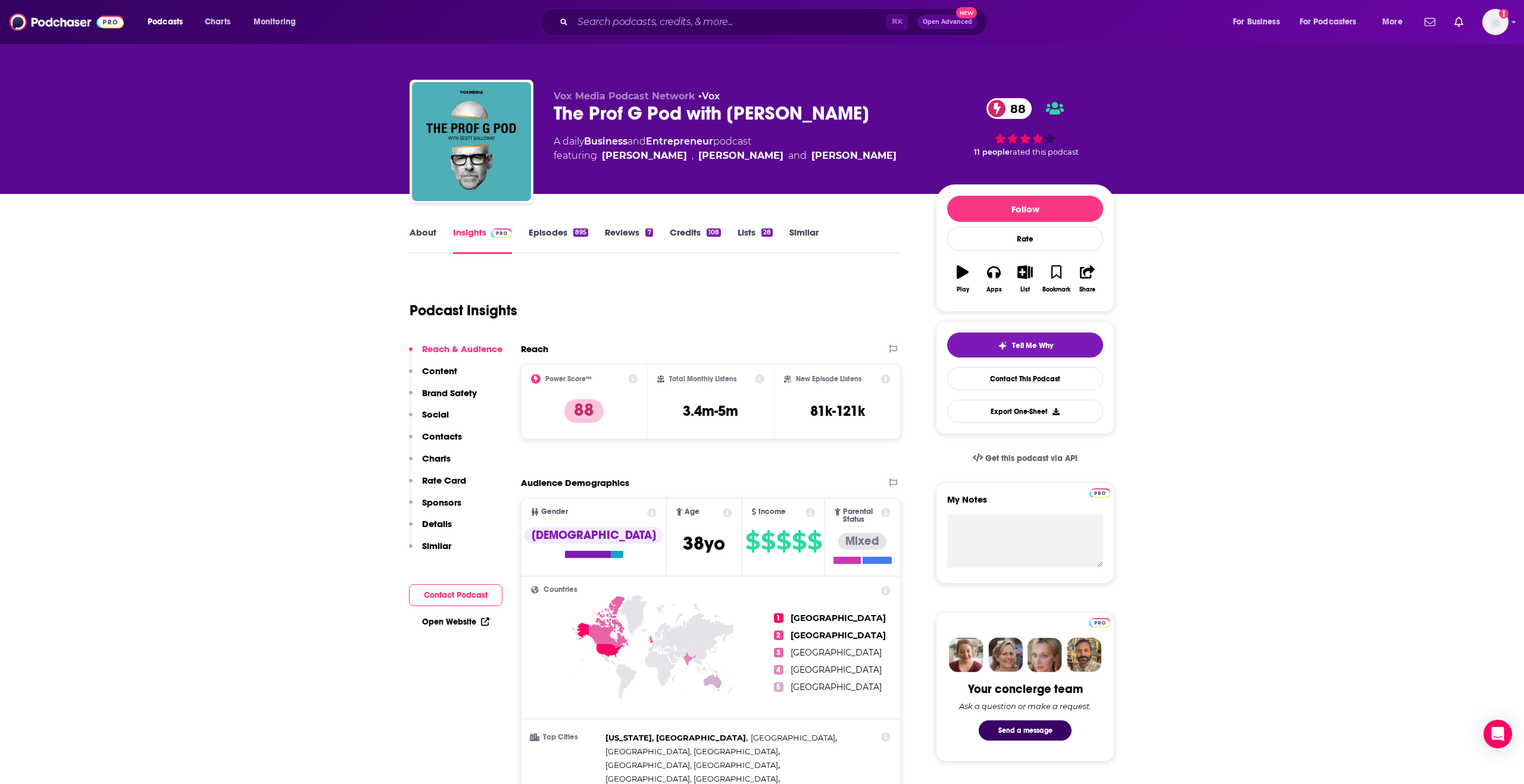
click at [436, 532] on button "Details" at bounding box center [430, 529] width 43 height 22
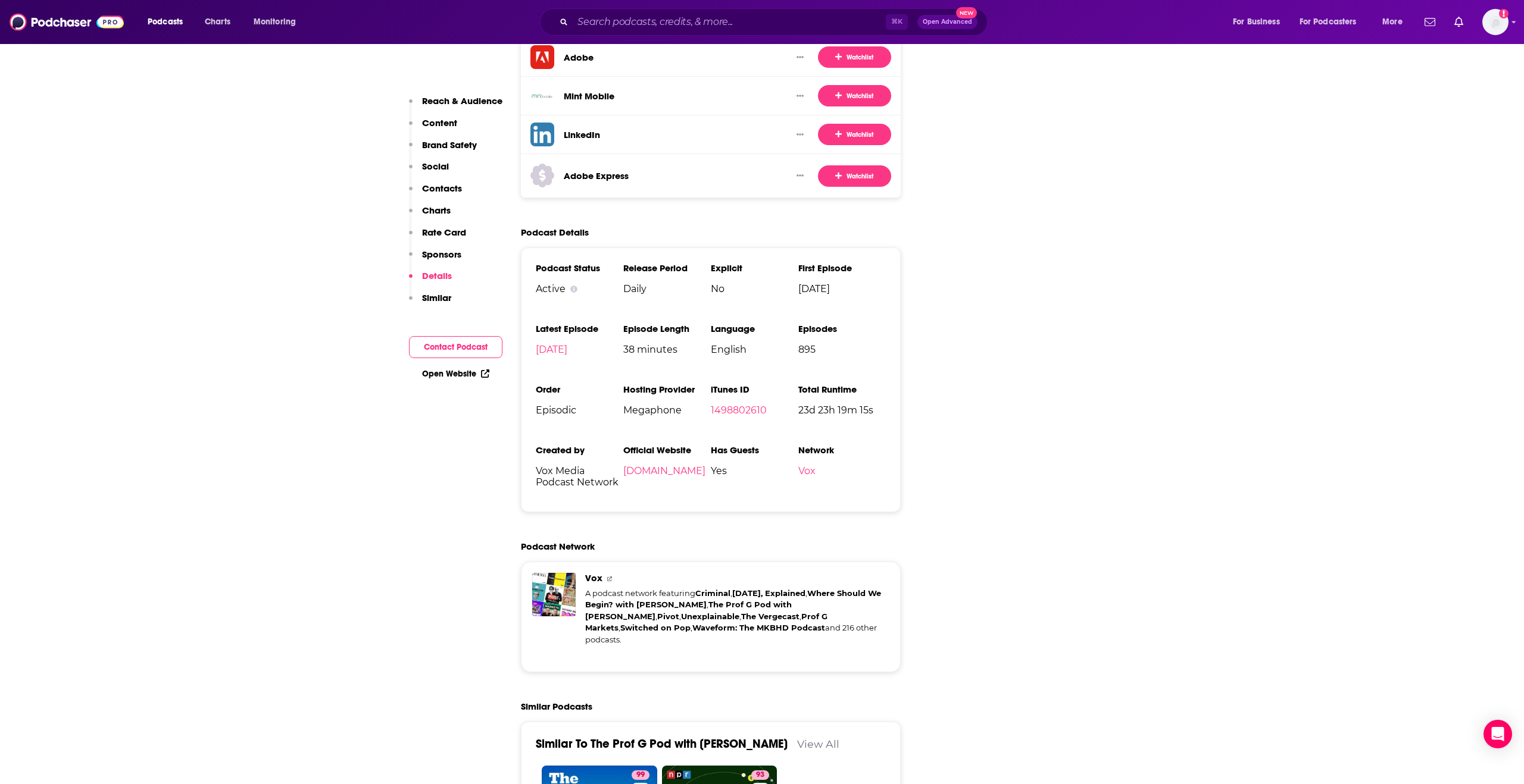
scroll to position [2365, 0]
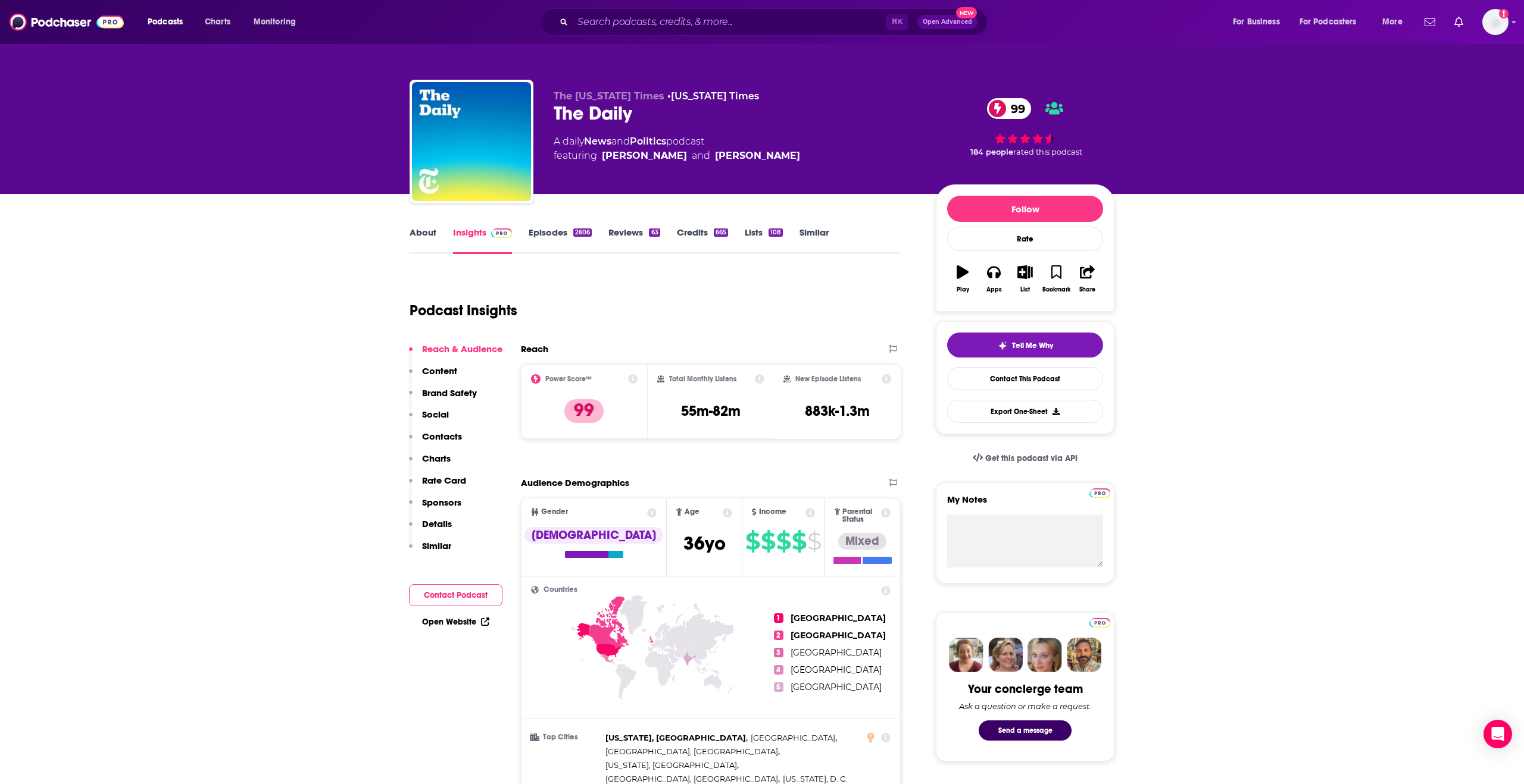
click at [600, 517] on span "Gender Male" at bounding box center [594, 537] width 145 height 77
click at [647, 515] on icon at bounding box center [651, 512] width 9 height 9
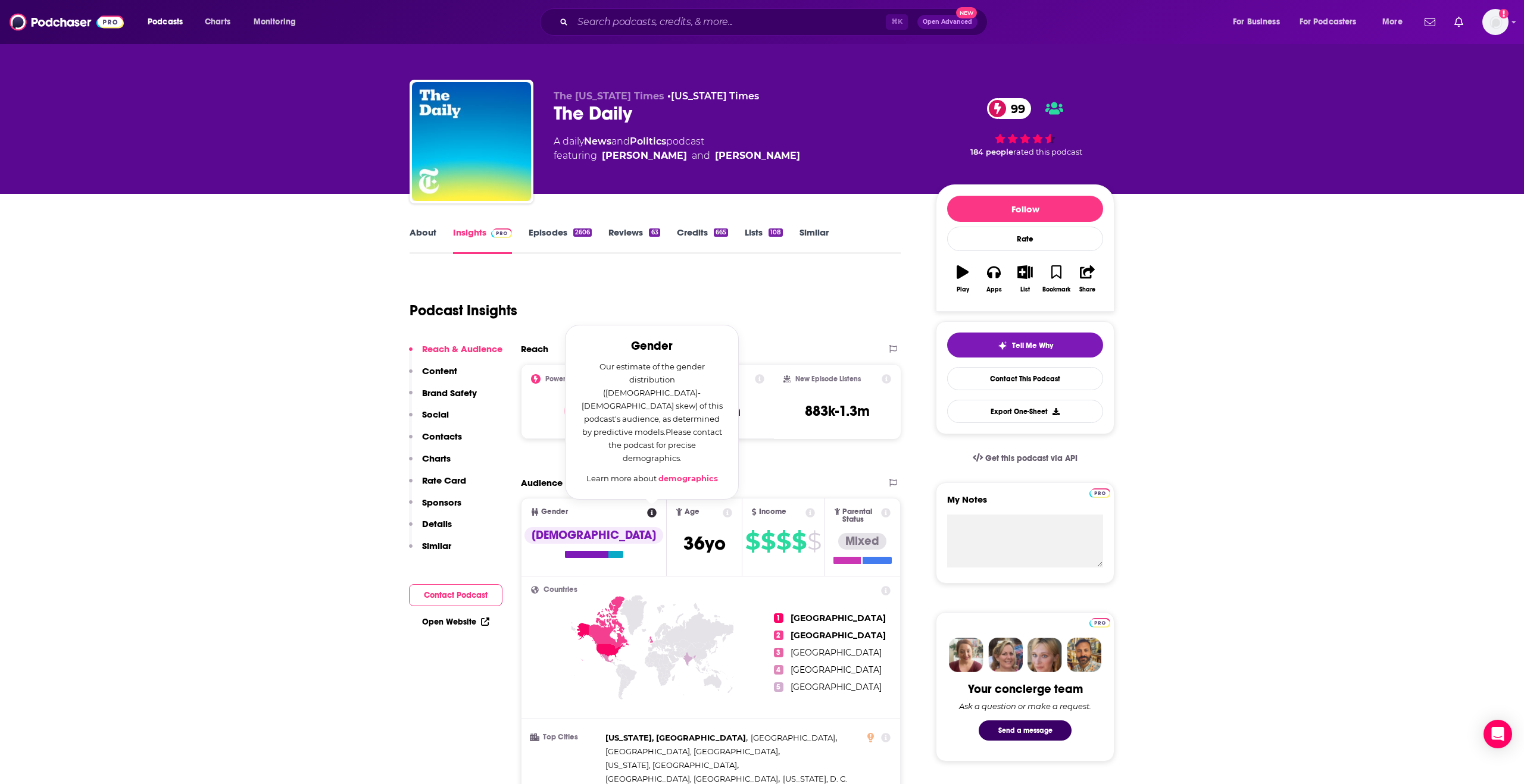
click at [599, 541] on span "[DEMOGRAPHIC_DATA]" at bounding box center [594, 546] width 145 height 29
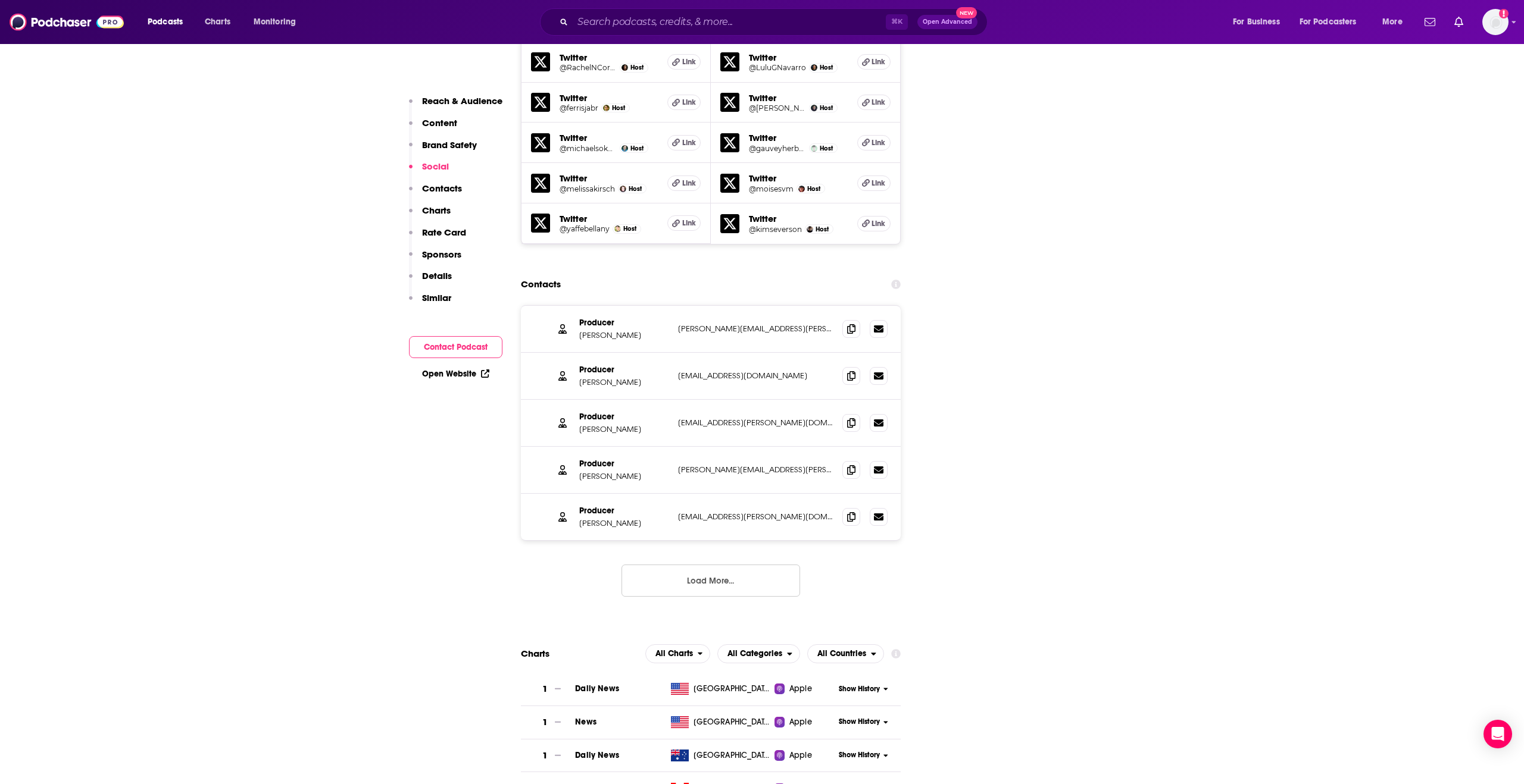
scroll to position [1611, 0]
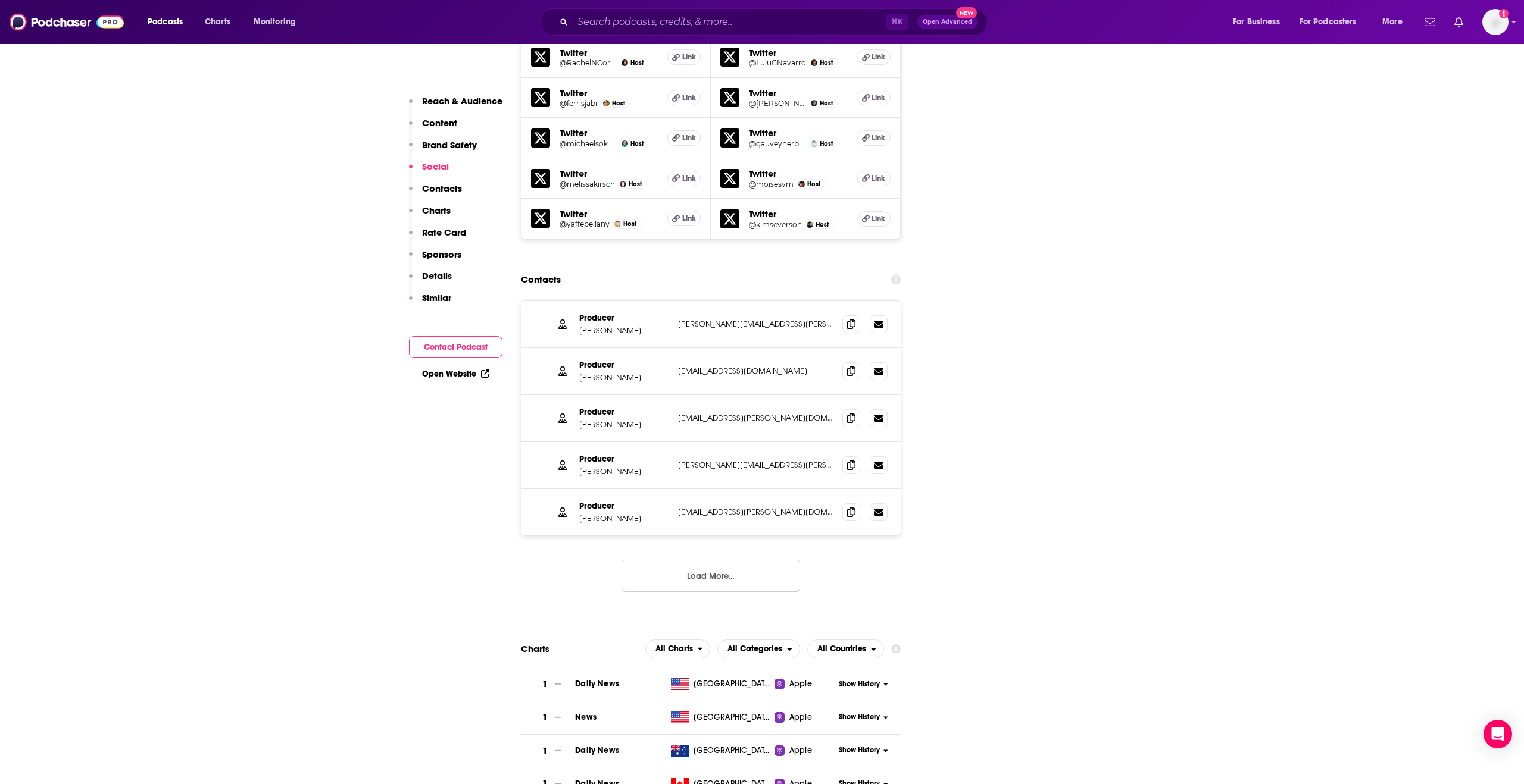
click at [427, 274] on p "Details" at bounding box center [437, 275] width 29 height 11
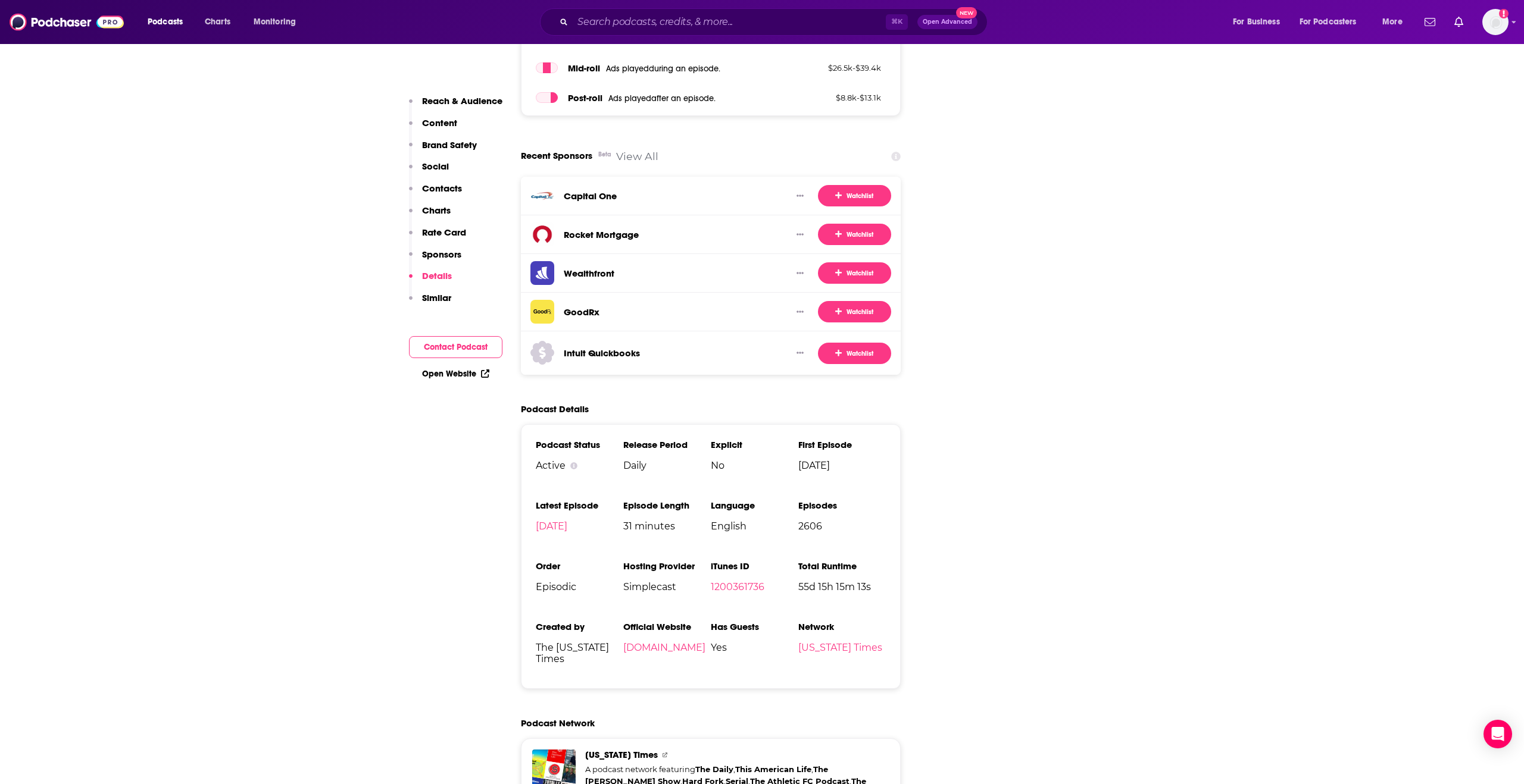
scroll to position [2565, 0]
click at [457, 100] on p "Reach & Audience" at bounding box center [463, 100] width 81 height 11
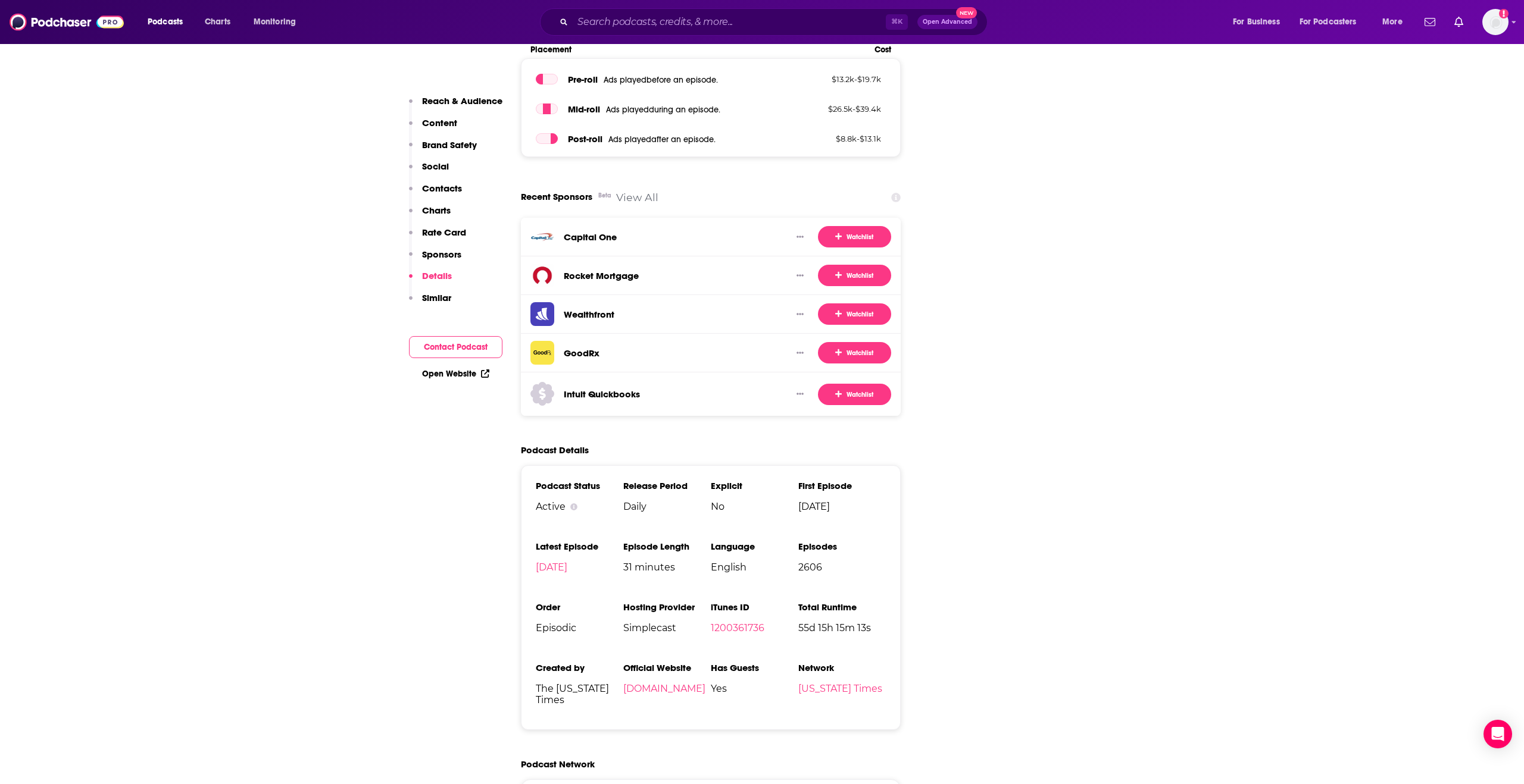
click at [457, 100] on p "Reach & Audience" at bounding box center [463, 100] width 81 height 11
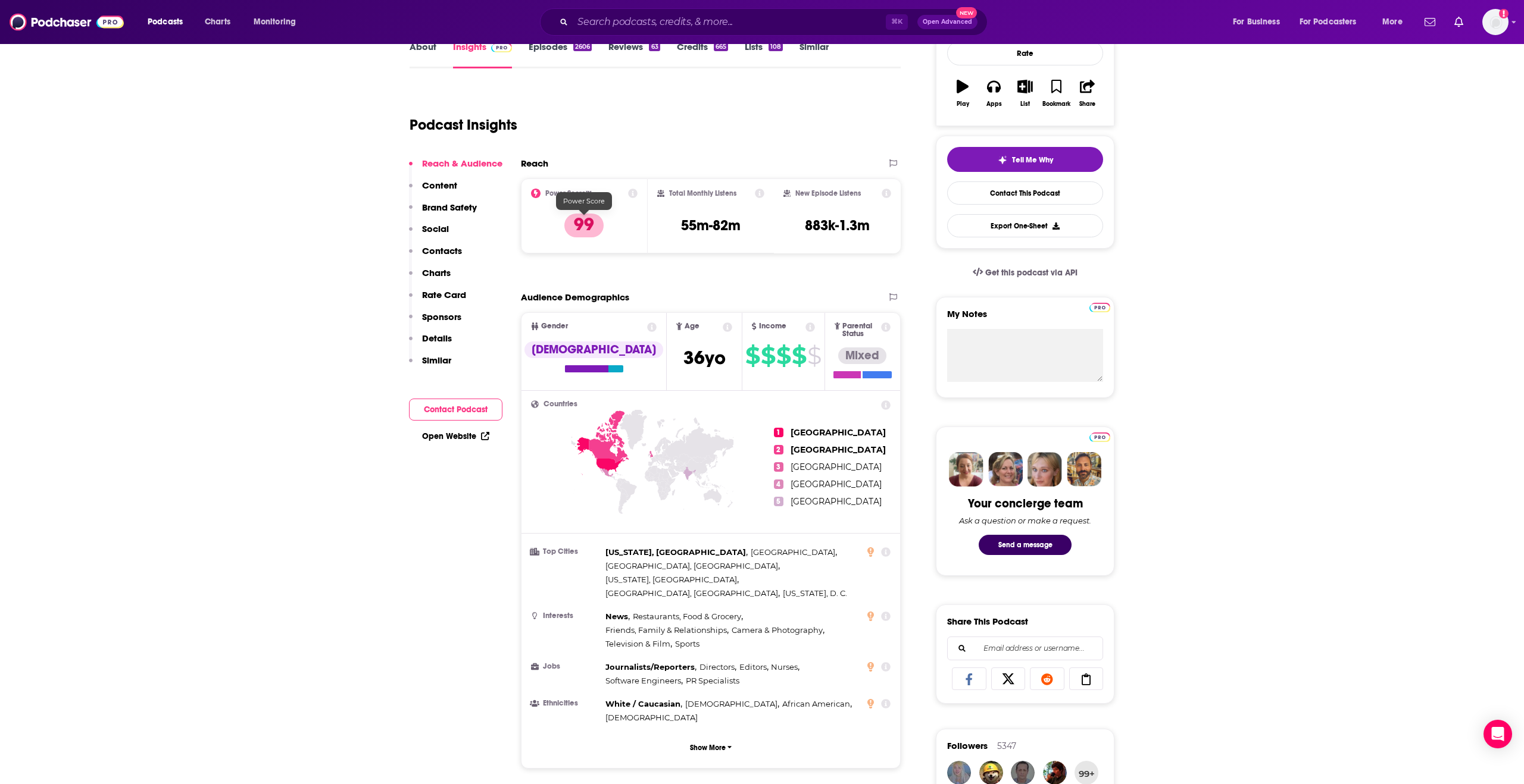
scroll to position [178, 0]
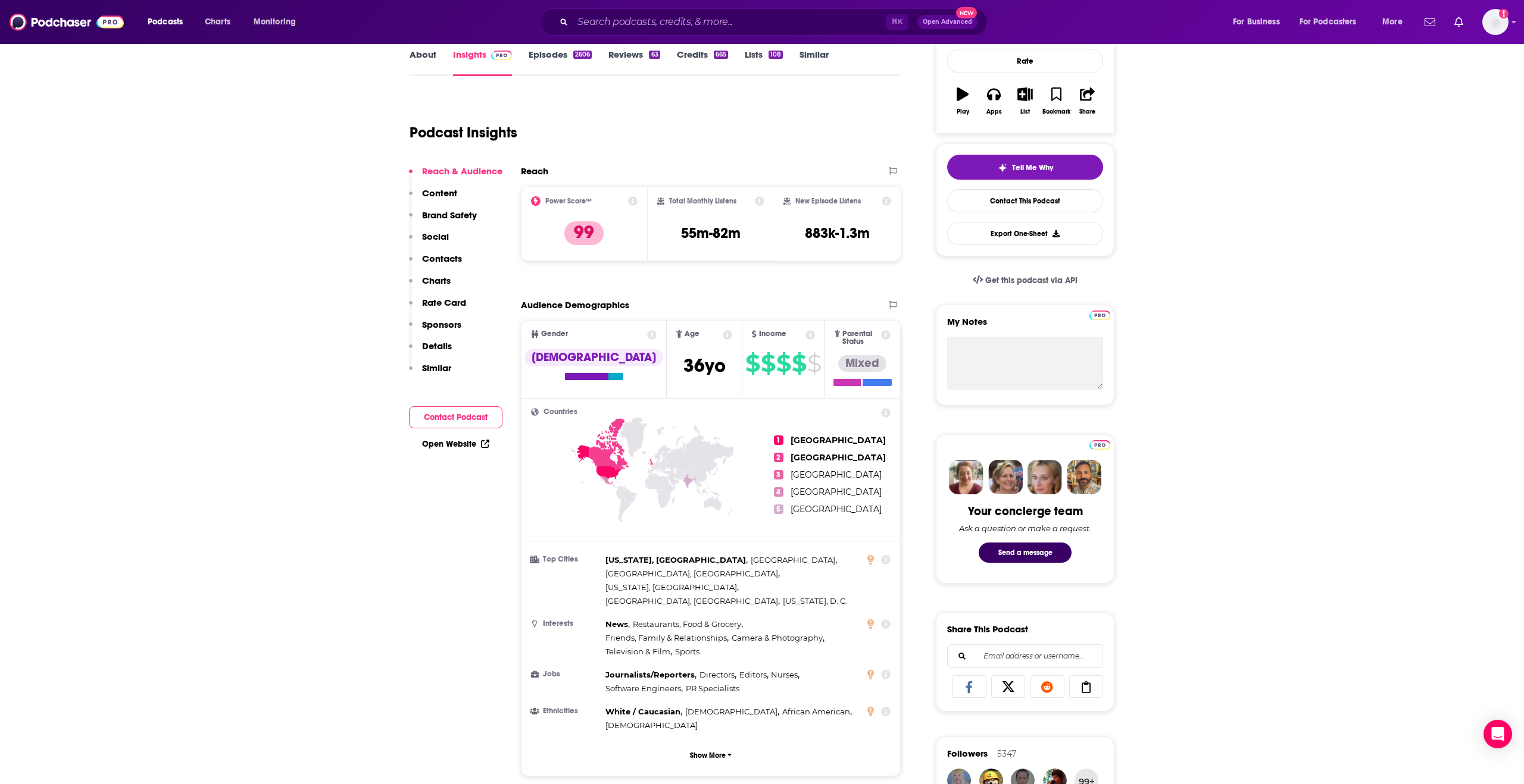
click at [647, 334] on icon at bounding box center [651, 335] width 9 height 9
click at [571, 363] on div "[DEMOGRAPHIC_DATA]" at bounding box center [593, 358] width 139 height 17
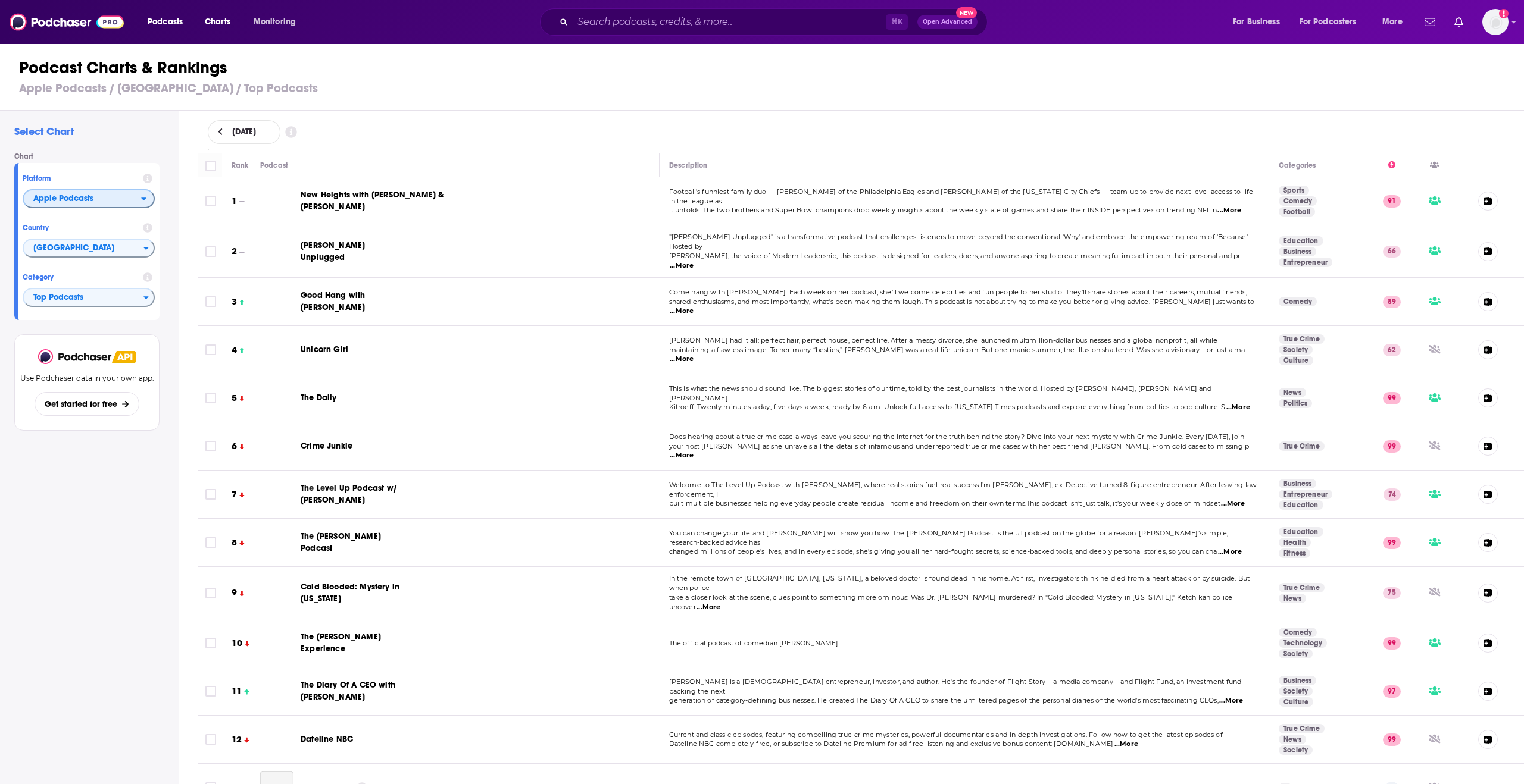
click at [78, 205] on span "Apple Podcasts" at bounding box center [82, 199] width 117 height 20
click at [77, 201] on span "Apple Podcasts" at bounding box center [63, 199] width 60 height 8
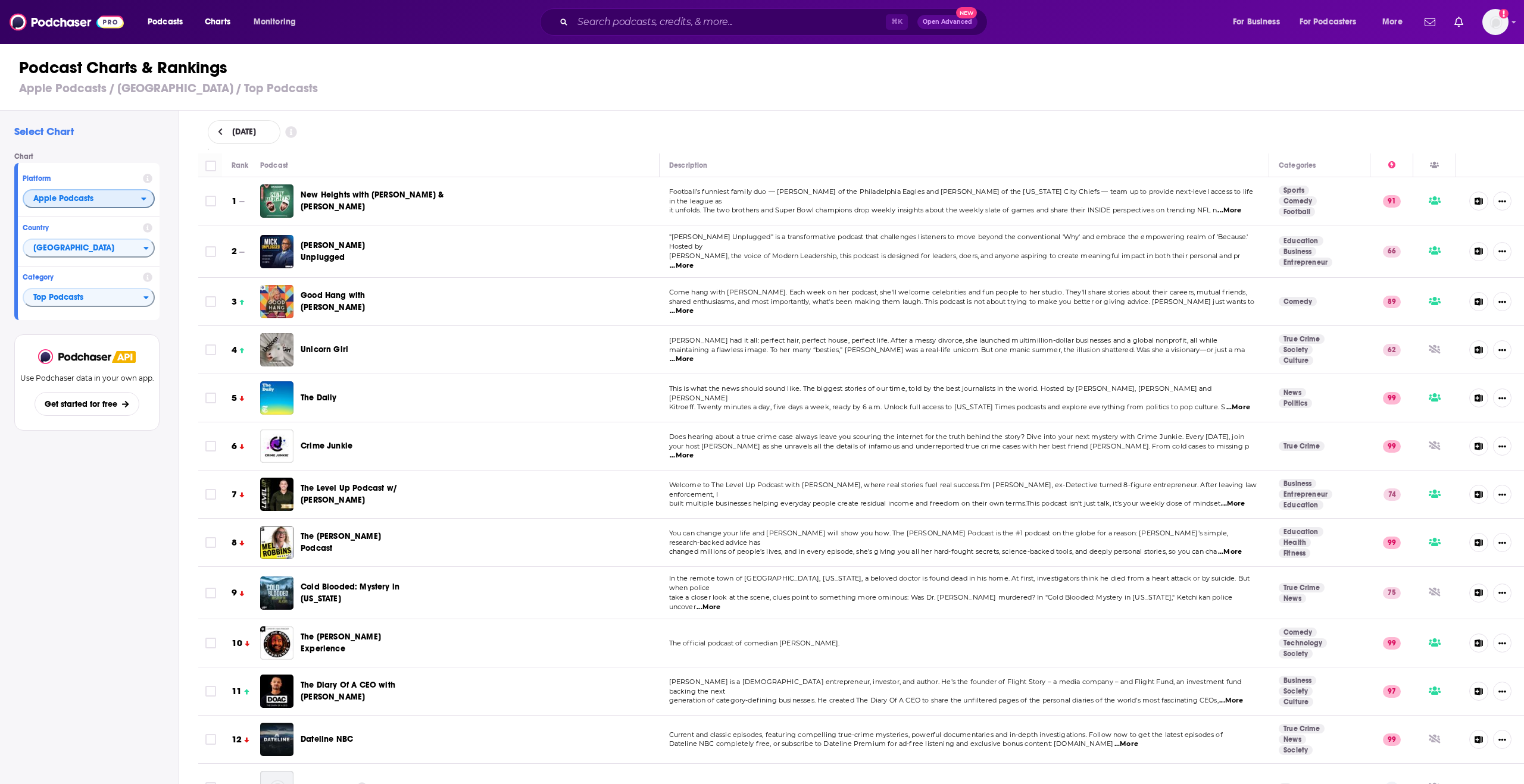
click at [72, 196] on span "Apple Podcasts" at bounding box center [63, 199] width 60 height 8
click at [62, 232] on span "Spotify" at bounding box center [88, 235] width 117 height 7
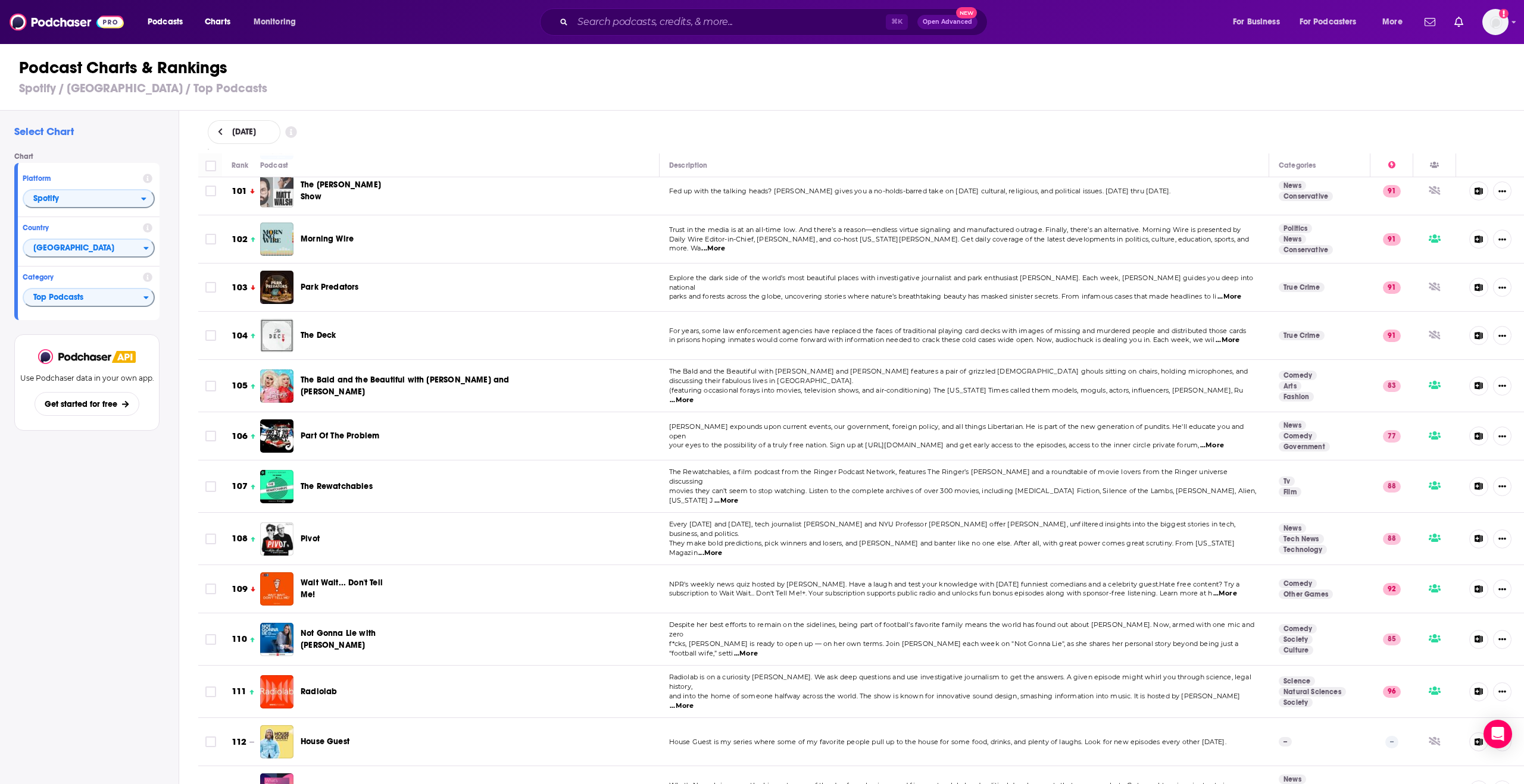
scroll to position [7871, 0]
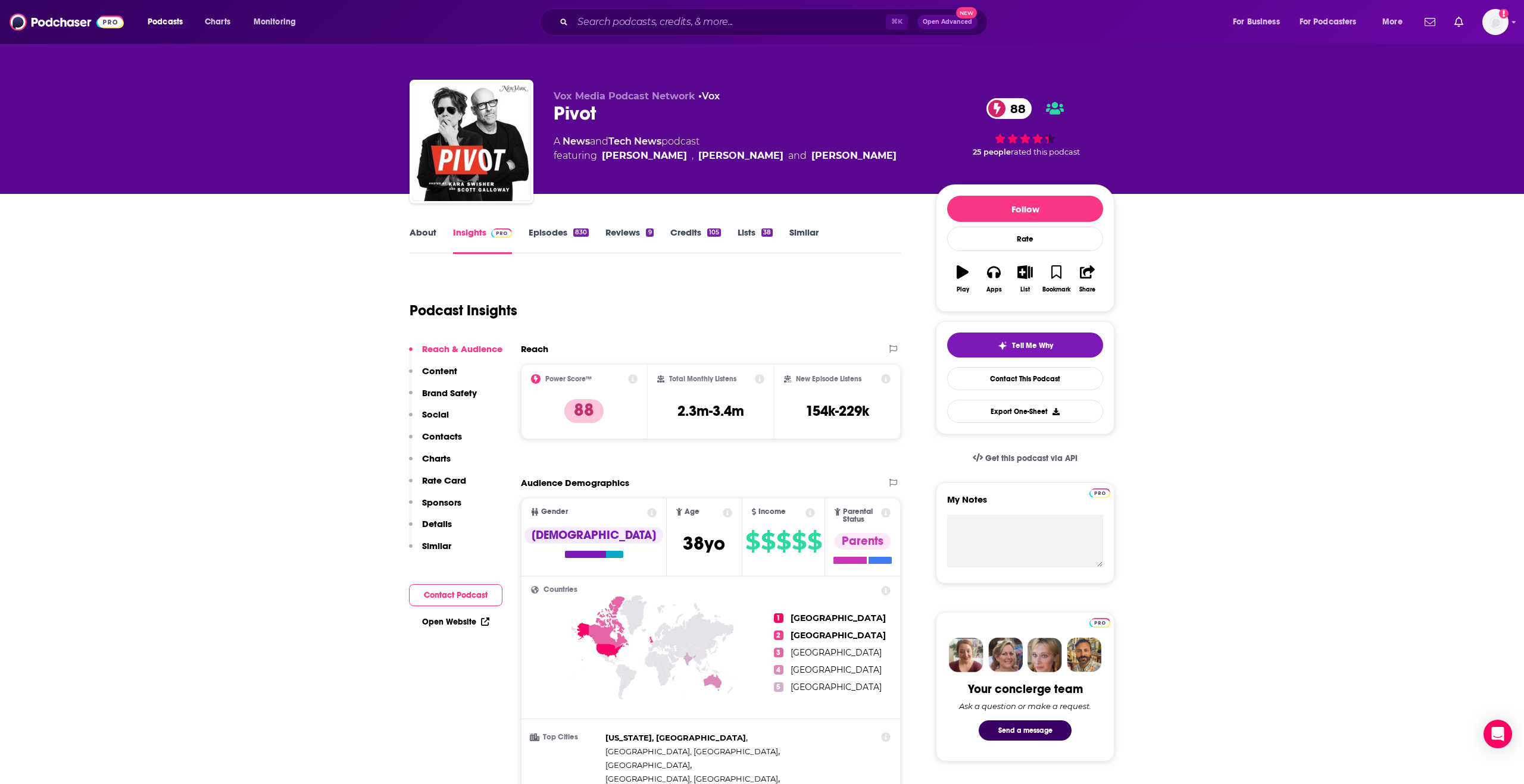
click at [440, 523] on p "Details" at bounding box center [437, 523] width 29 height 11
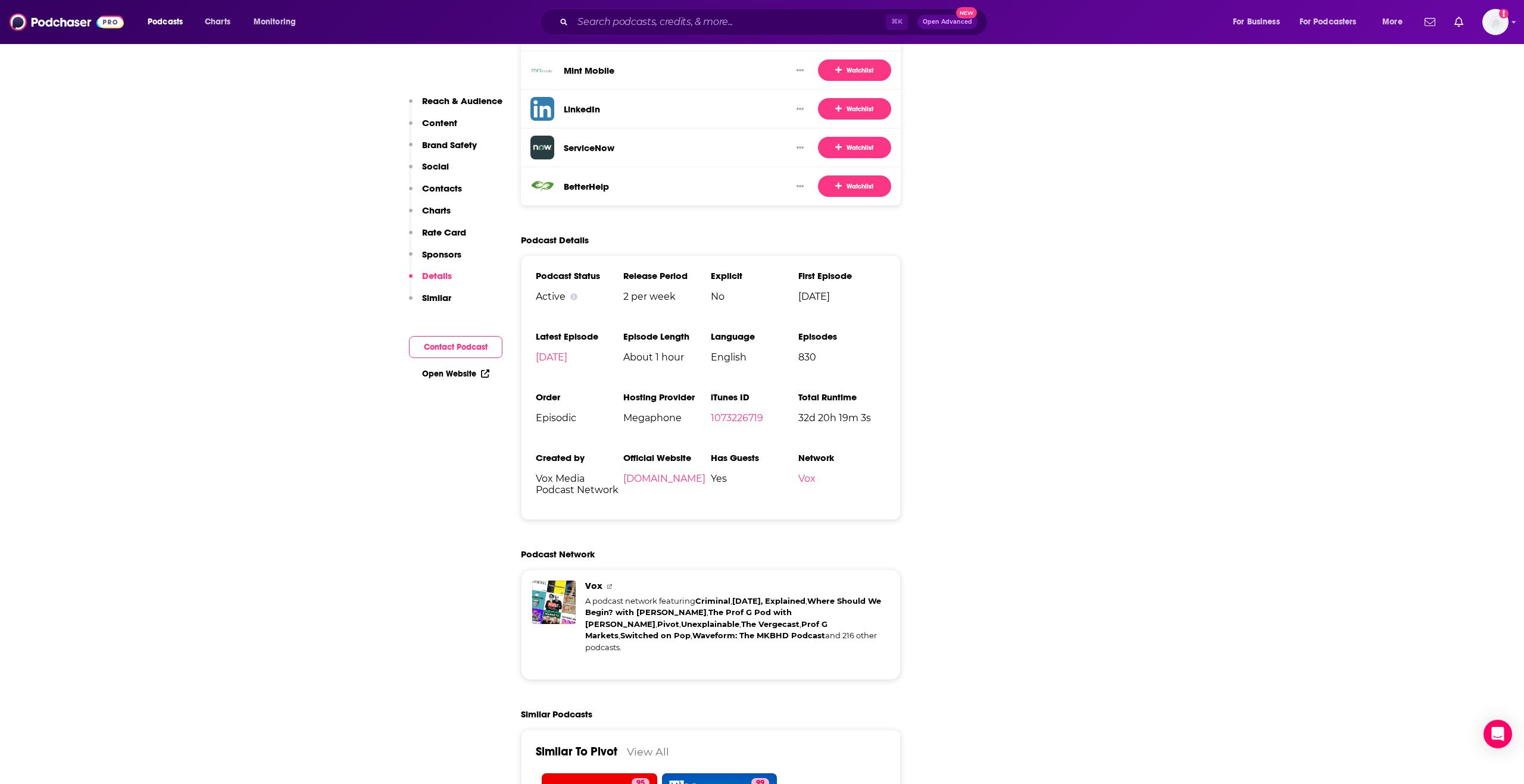
scroll to position [2450, 0]
click at [454, 103] on p "Reach & Audience" at bounding box center [463, 100] width 81 height 11
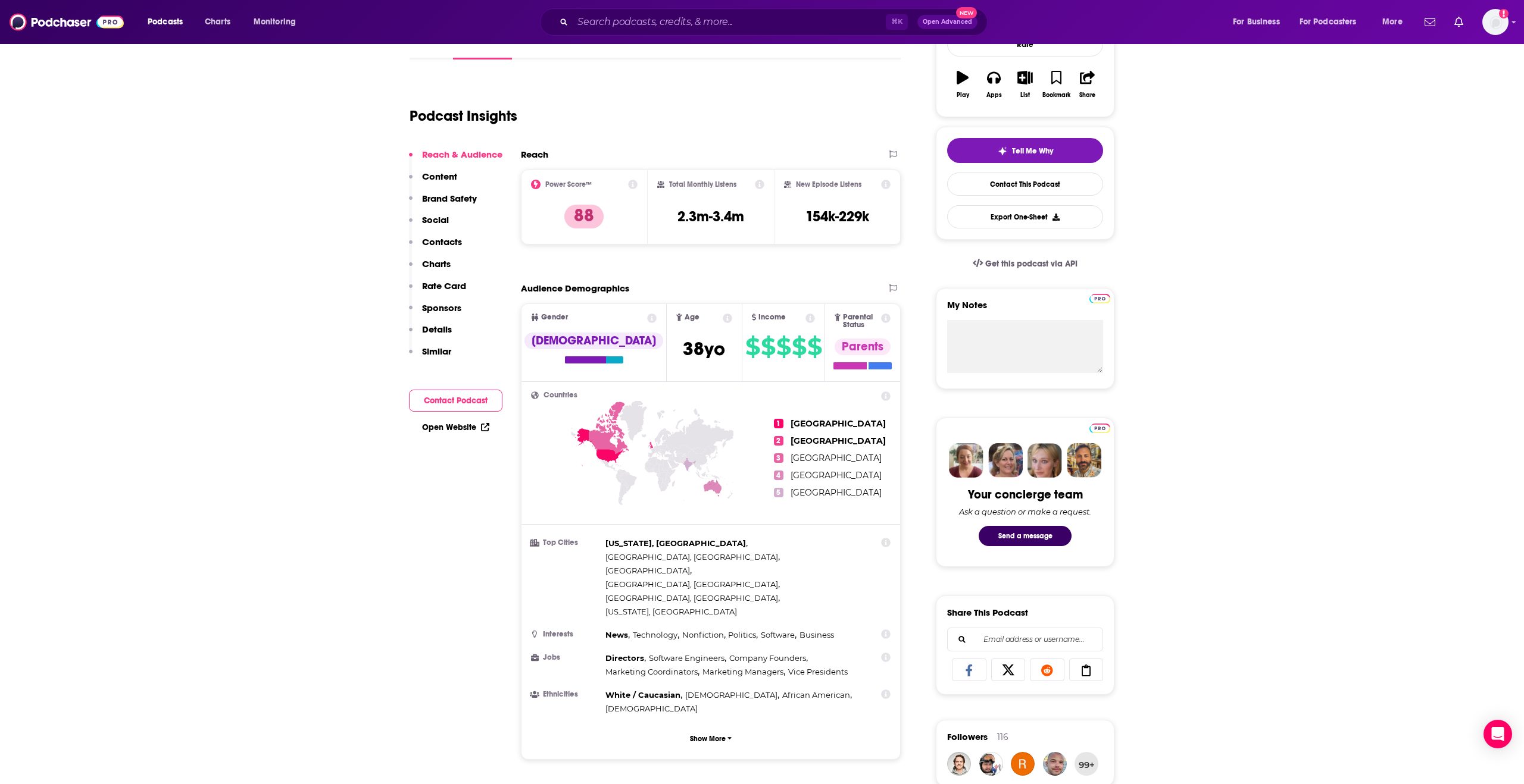
scroll to position [178, 0]
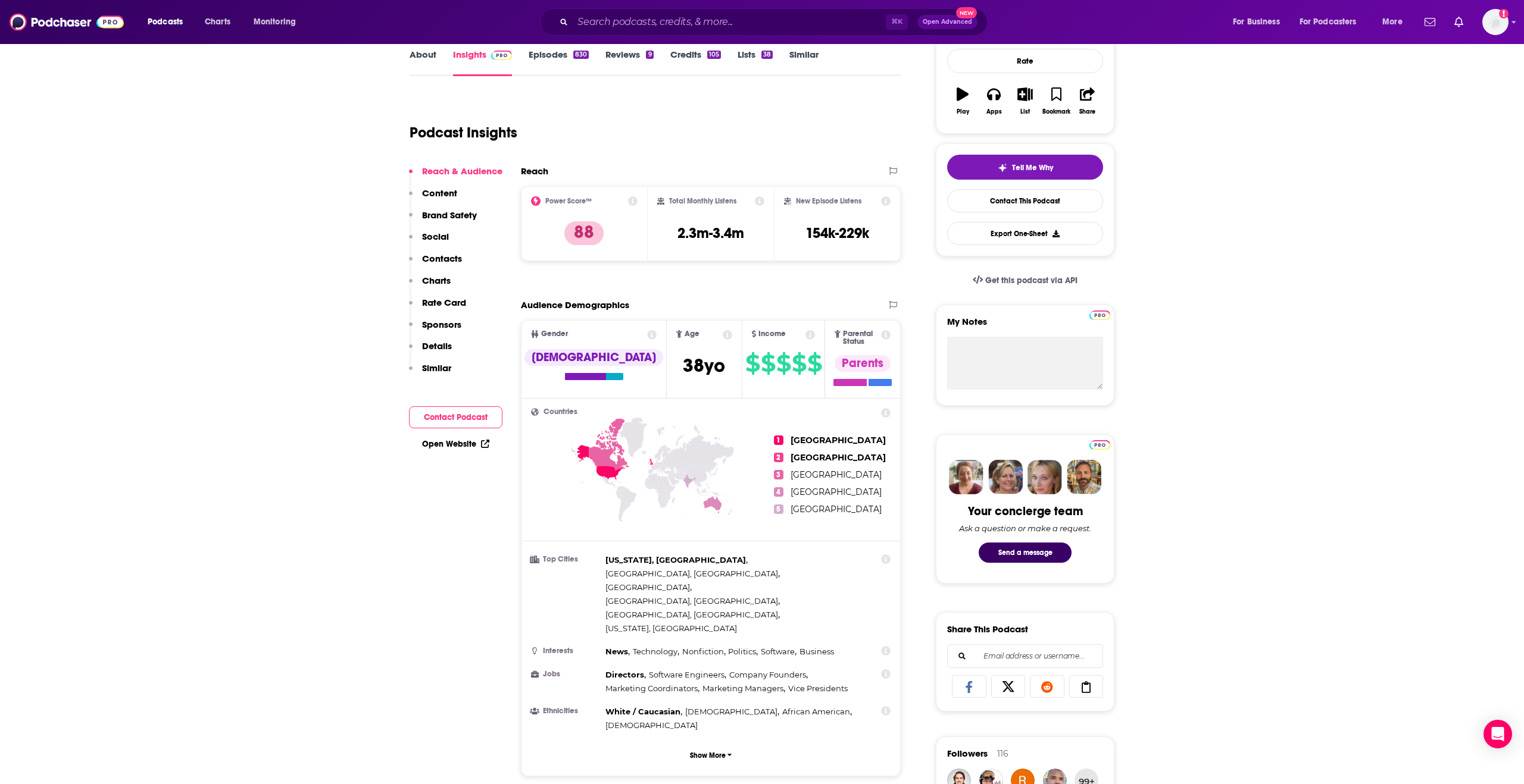
click at [647, 337] on icon at bounding box center [651, 335] width 9 height 9
